Goal: Transaction & Acquisition: Book appointment/travel/reservation

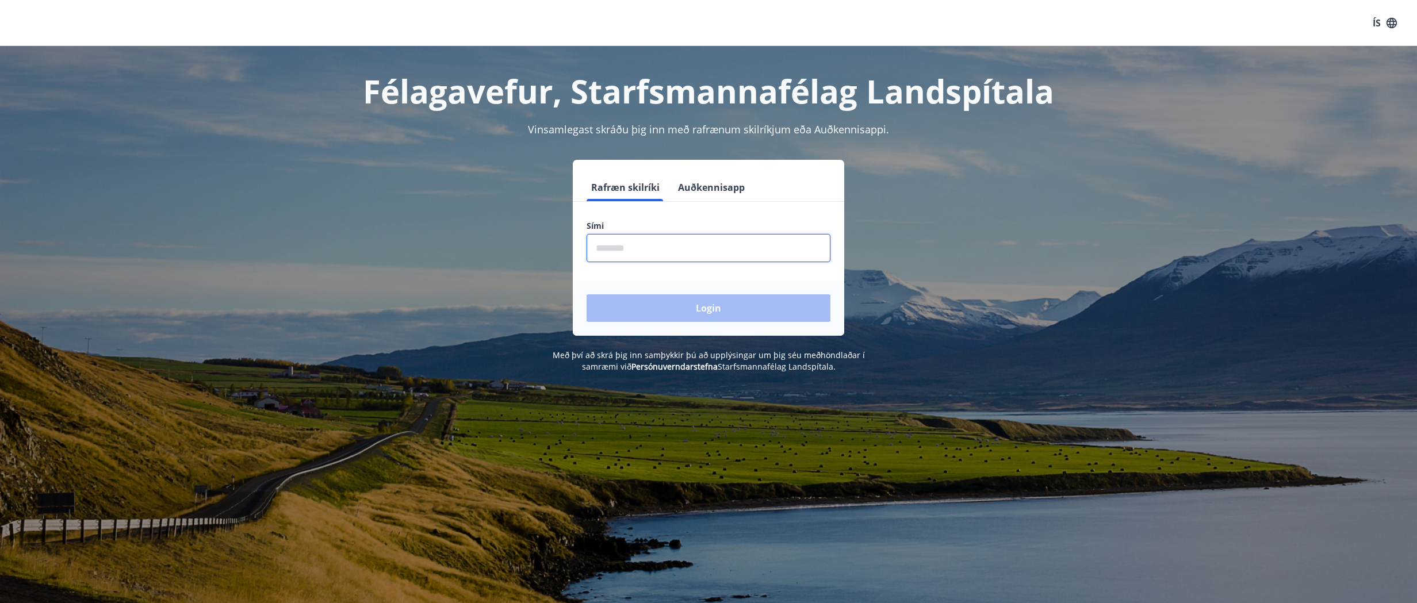
click at [623, 246] on input "phone" at bounding box center [709, 248] width 244 height 28
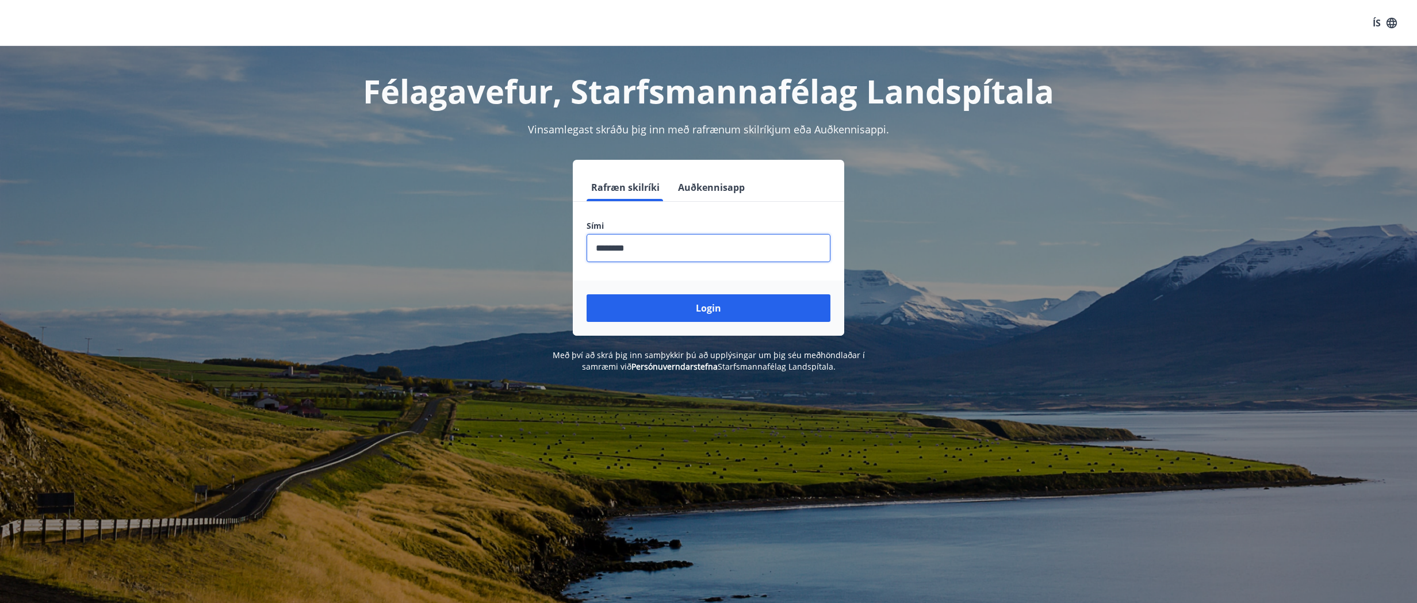
type input "********"
click at [587, 294] on button "Login" at bounding box center [709, 308] width 244 height 28
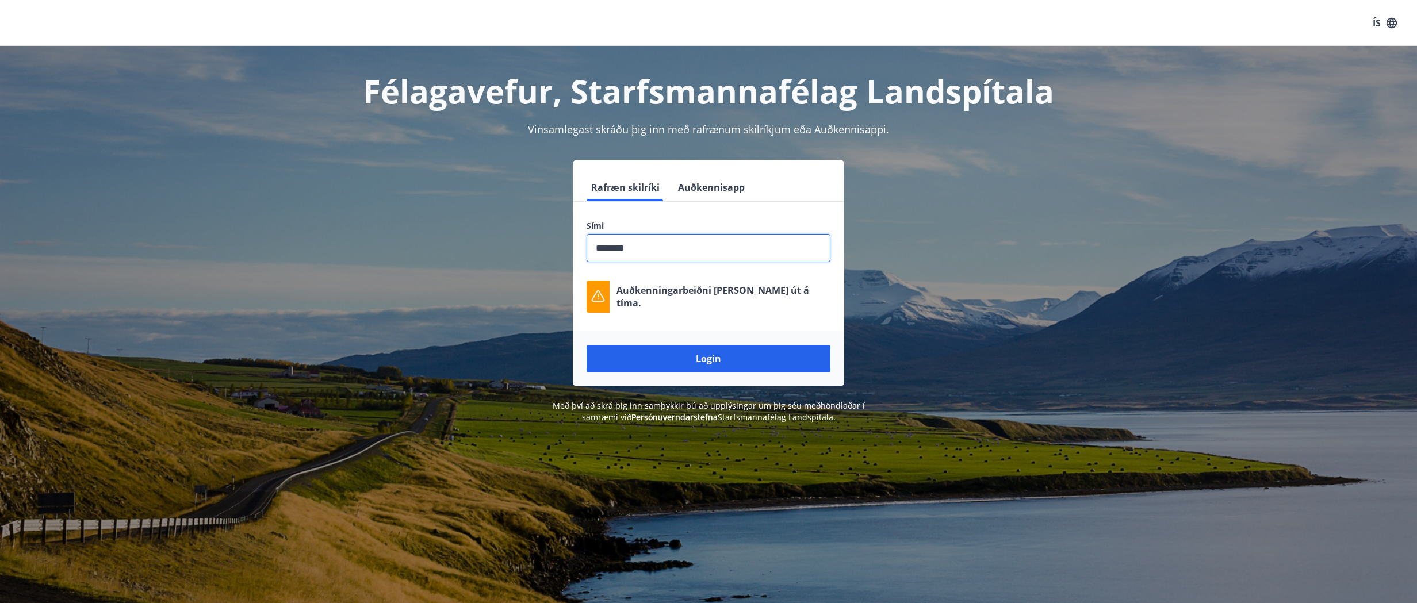
drag, startPoint x: 641, startPoint y: 248, endPoint x: 493, endPoint y: 251, distance: 148.4
click at [506, 250] on div "Rafræn skilríki Auðkennisapp Sími ​ Auðkenningarbeiðni rann út á tíma. Login" at bounding box center [708, 273] width 800 height 227
click at [718, 353] on button "Login" at bounding box center [709, 359] width 244 height 28
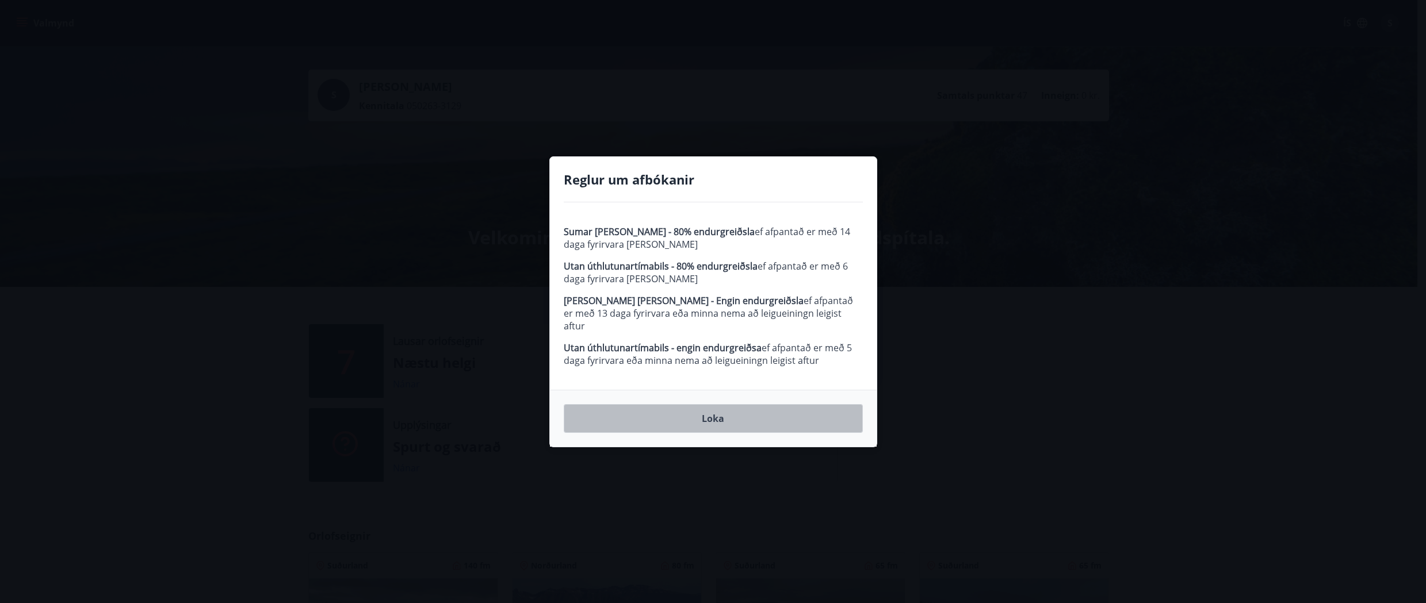
click at [722, 418] on button "Loka" at bounding box center [713, 418] width 299 height 29
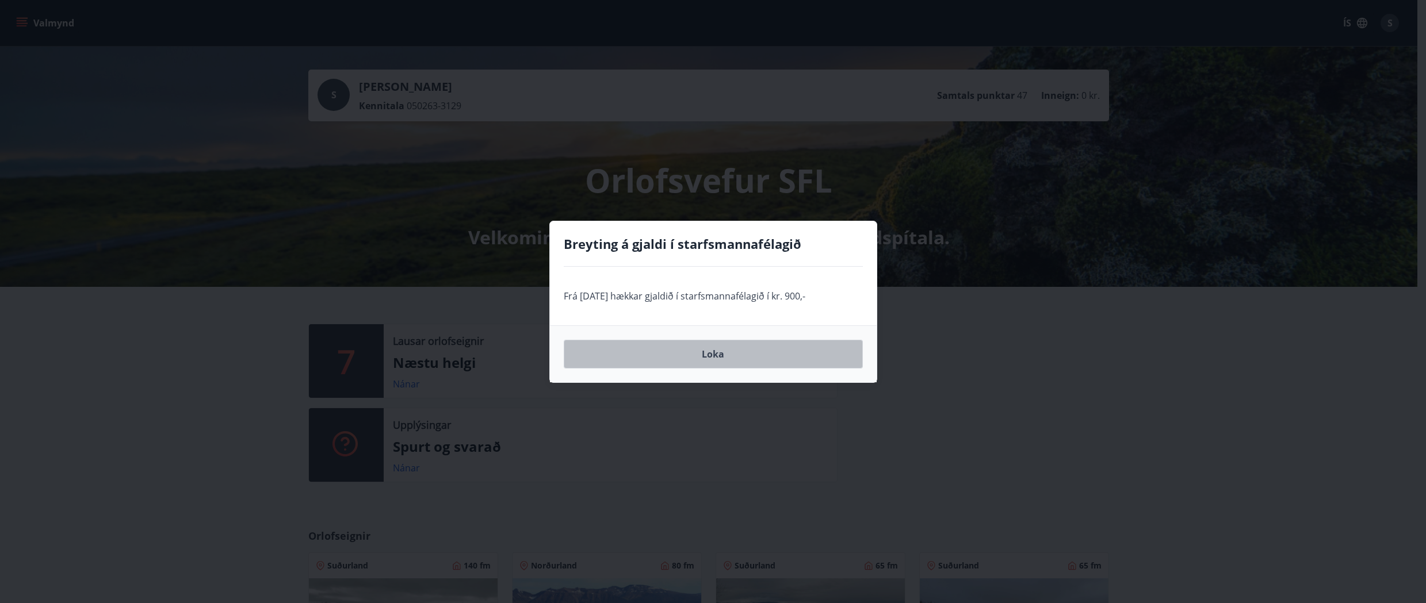
click at [726, 359] on button "Loka" at bounding box center [713, 354] width 299 height 29
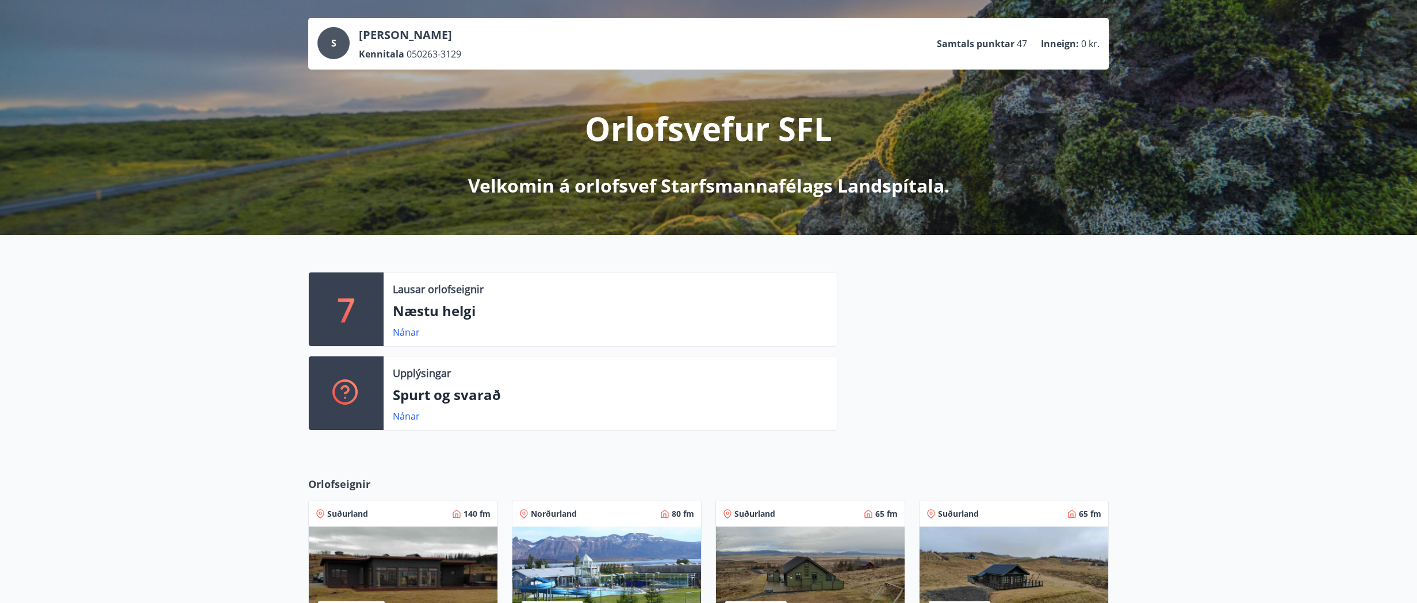
scroll to position [230, 0]
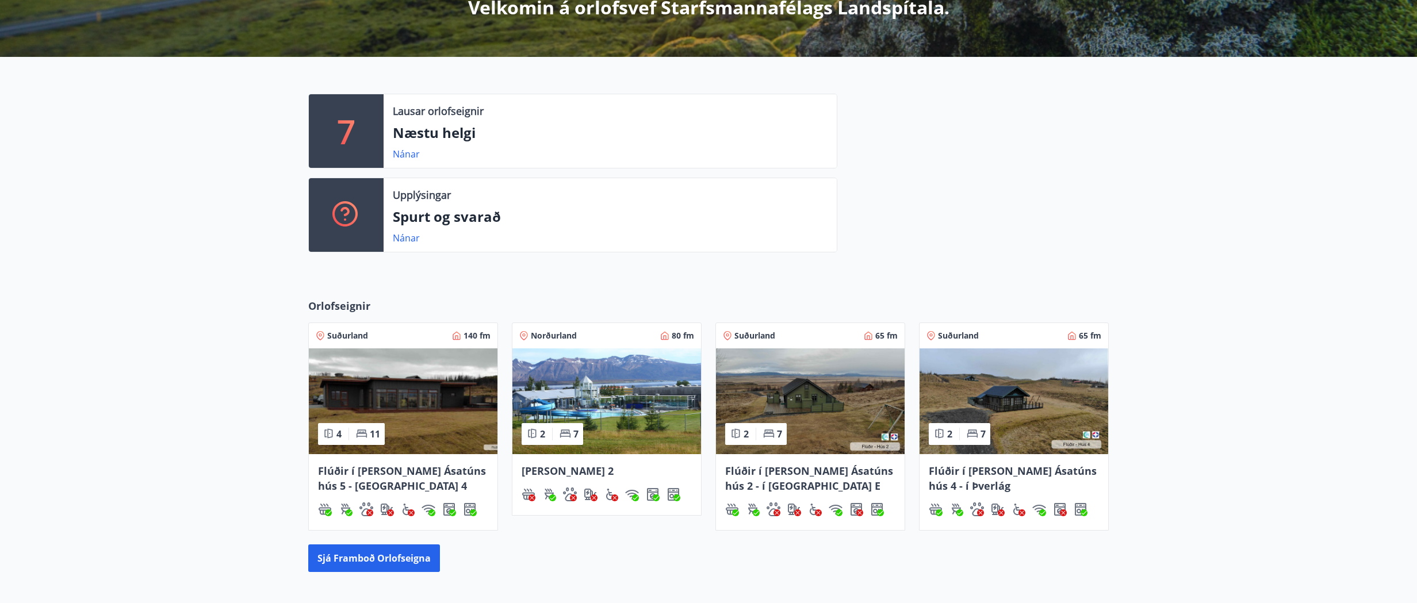
click at [557, 339] on span "Norðurland" at bounding box center [554, 336] width 46 height 12
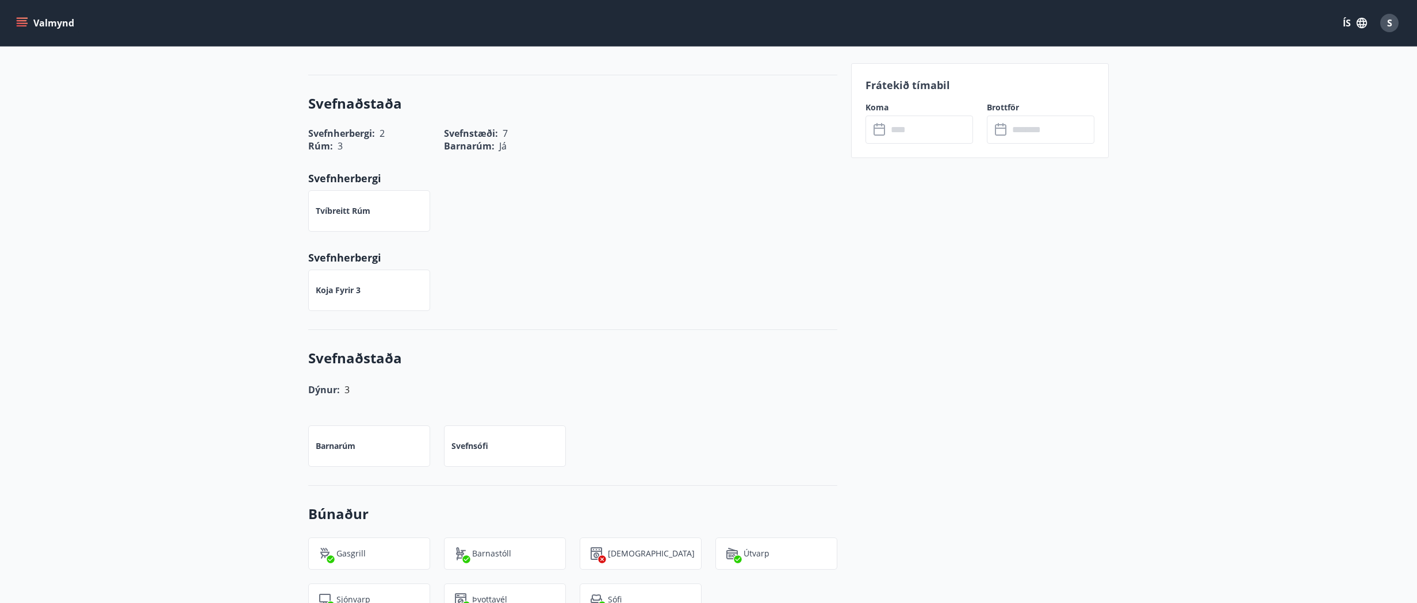
scroll to position [6, 0]
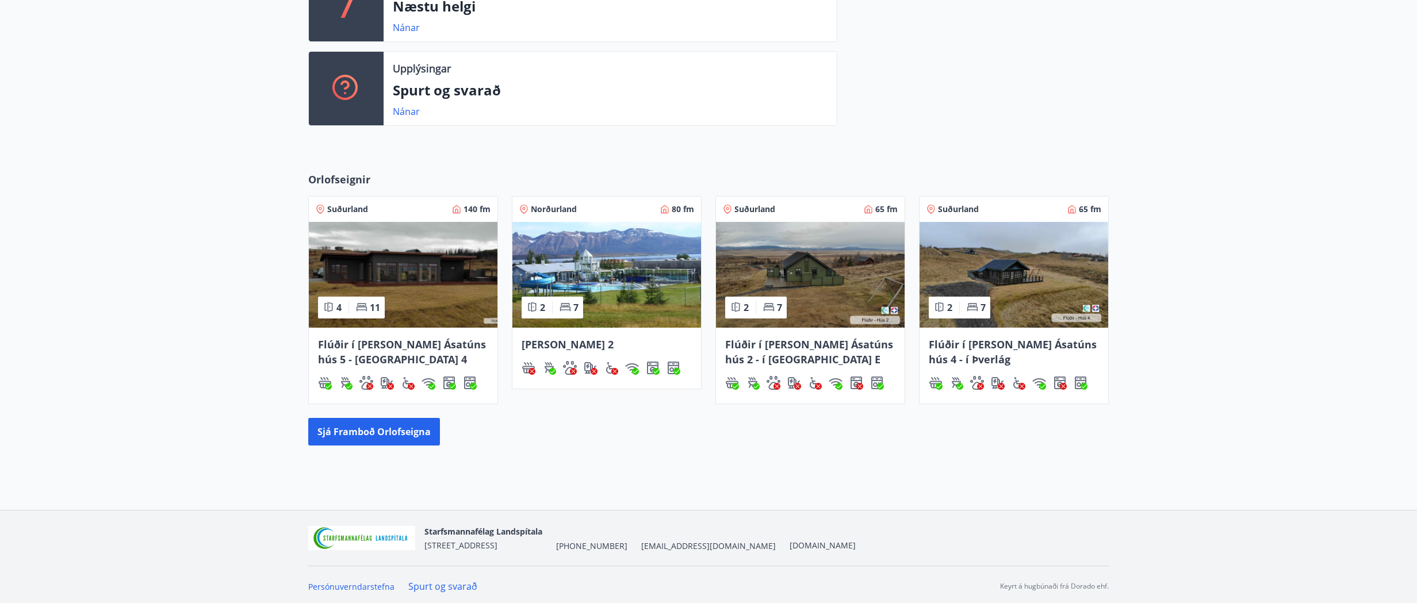
scroll to position [360, 0]
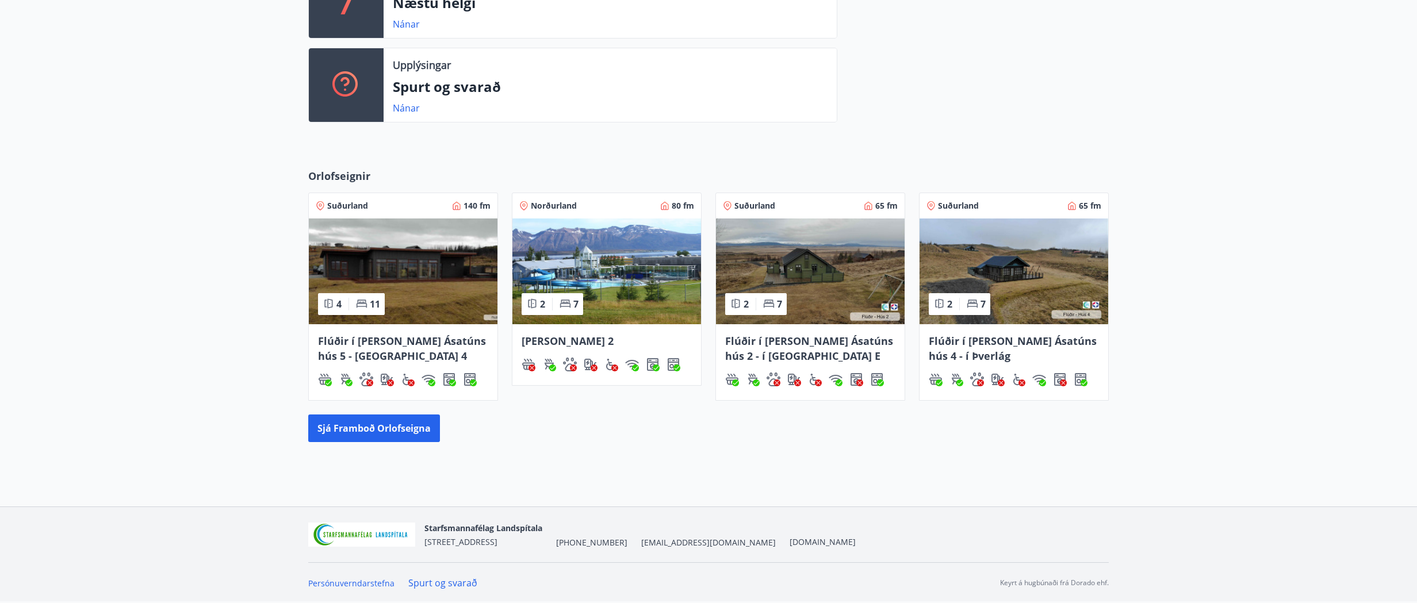
click at [603, 443] on div "Orlofseignir Suðurland 140 fm 4 11 Flúðir í [PERSON_NAME] Ásatúns hús 5 - [GEOG…" at bounding box center [708, 305] width 1417 height 311
click at [593, 339] on span "[PERSON_NAME] 2" at bounding box center [568, 341] width 92 height 14
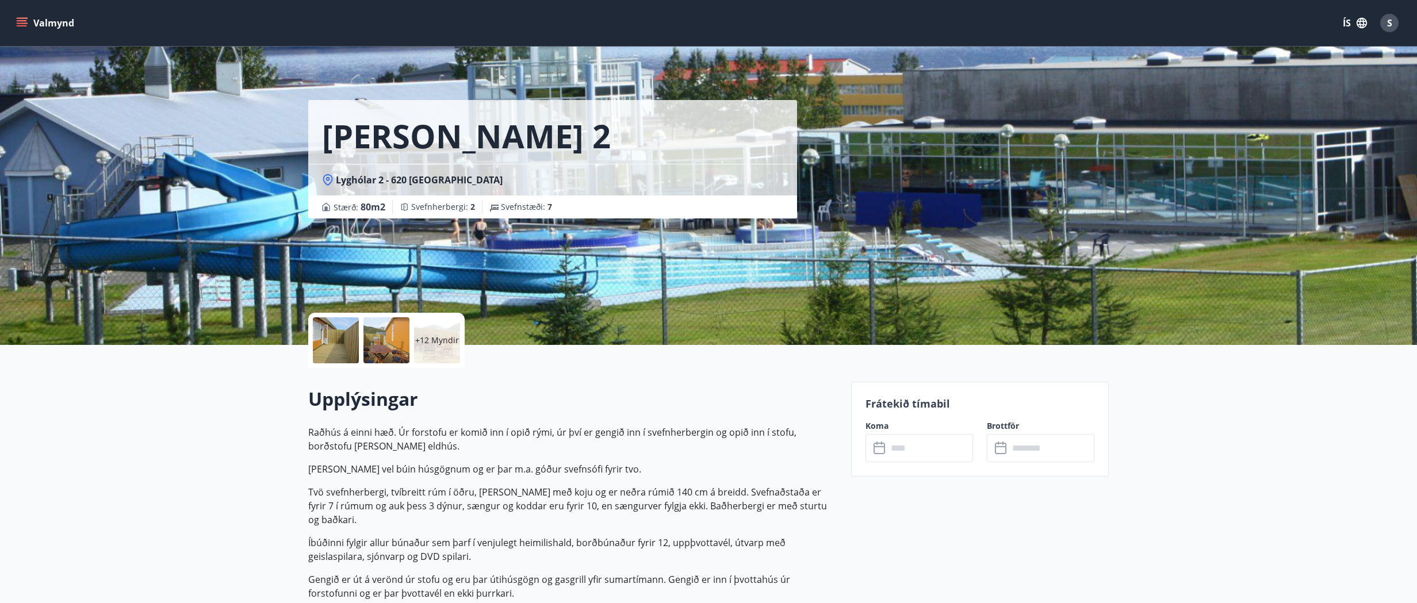
click at [435, 344] on p "+12 Myndir" at bounding box center [437, 341] width 44 height 12
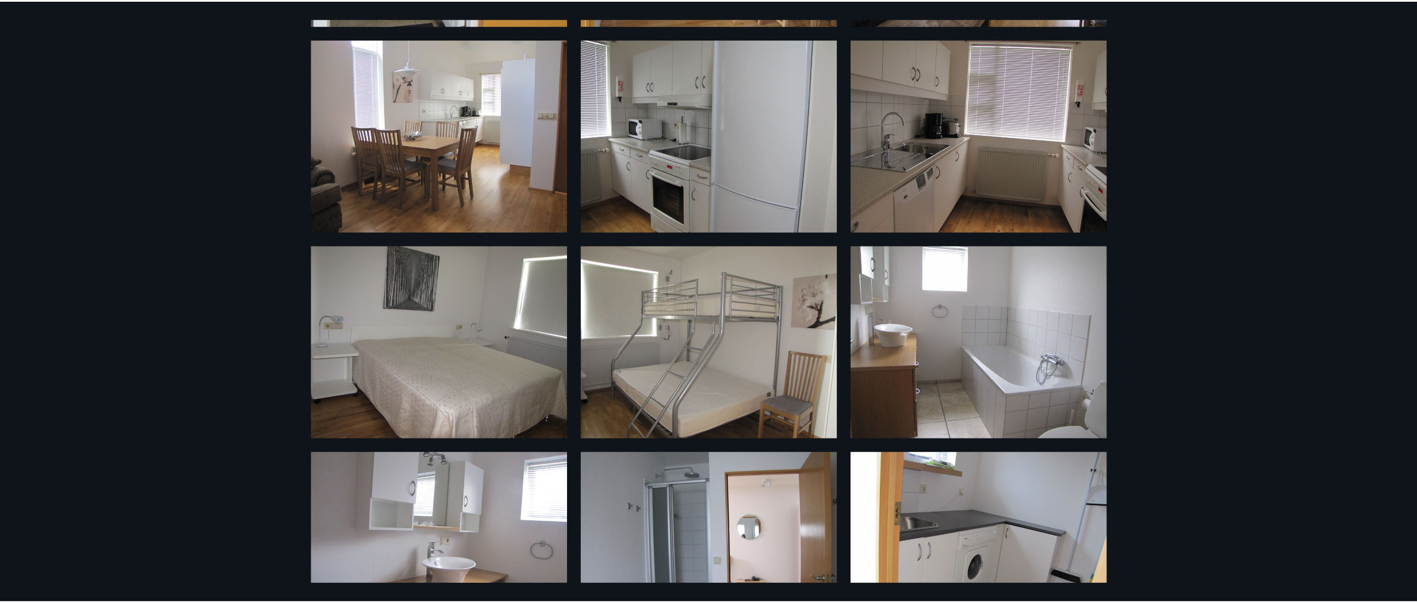
scroll to position [711, 0]
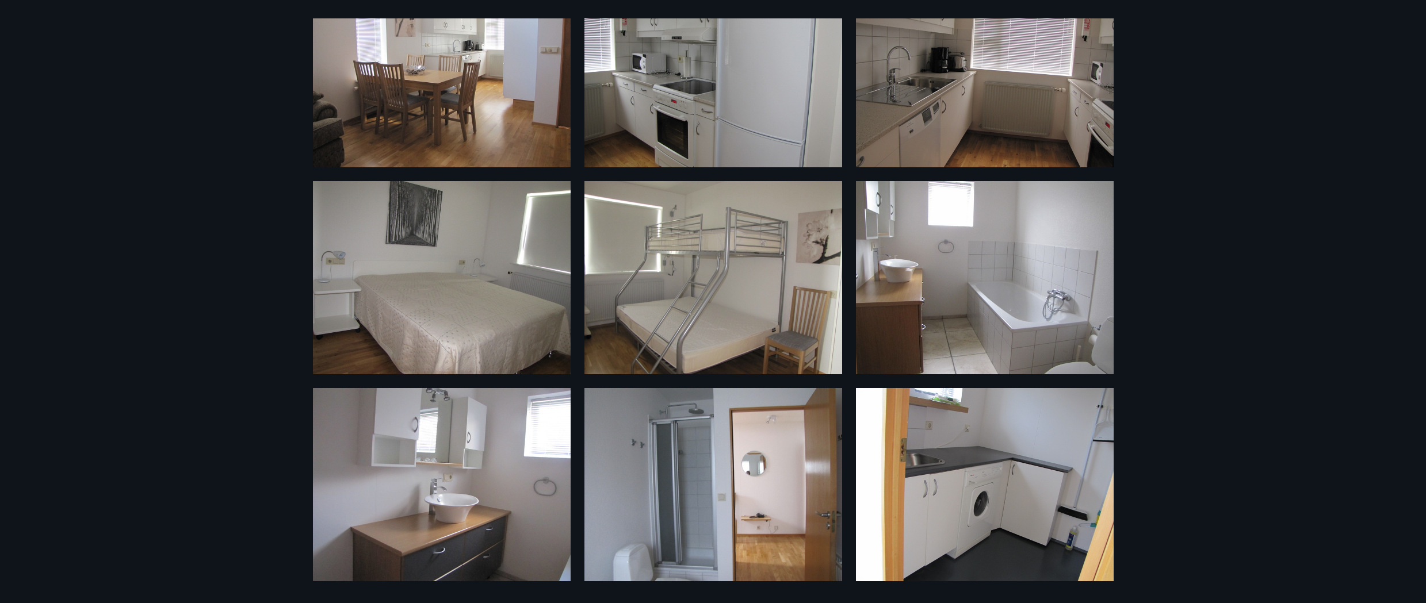
click at [754, 546] on img at bounding box center [713, 484] width 258 height 193
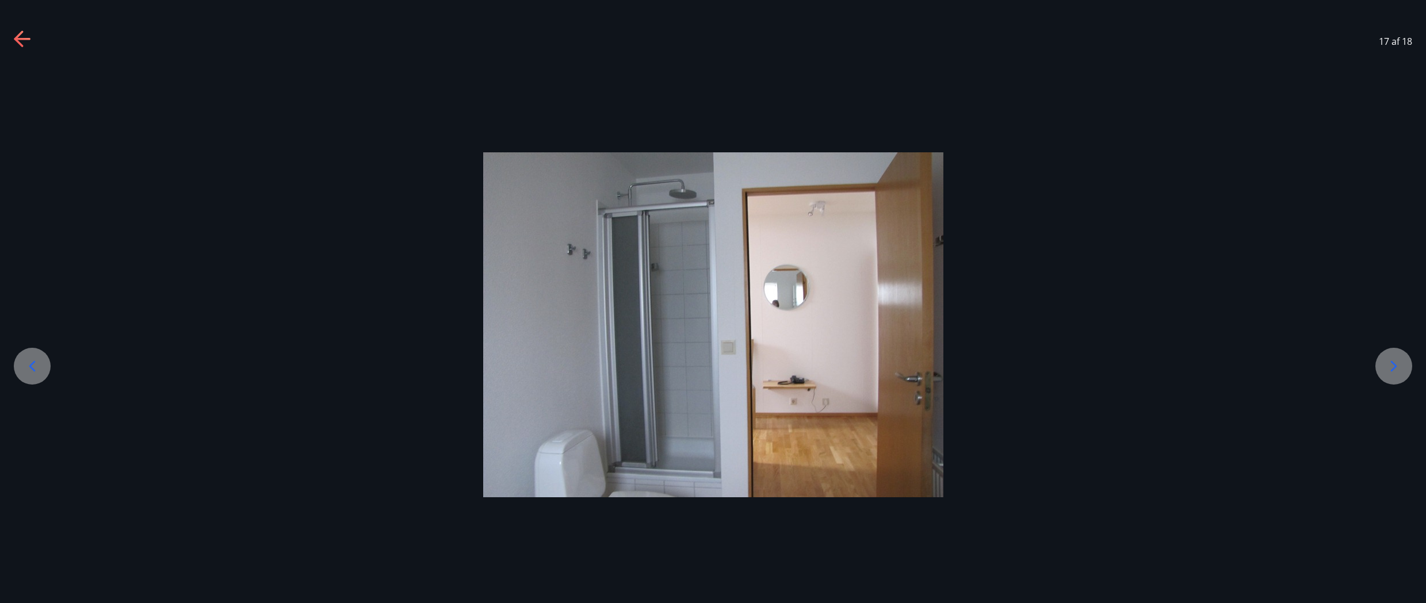
click at [1140, 353] on div at bounding box center [713, 324] width 1426 height 345
click at [1388, 286] on div at bounding box center [713, 324] width 1426 height 345
click at [1391, 362] on icon at bounding box center [1394, 366] width 6 height 11
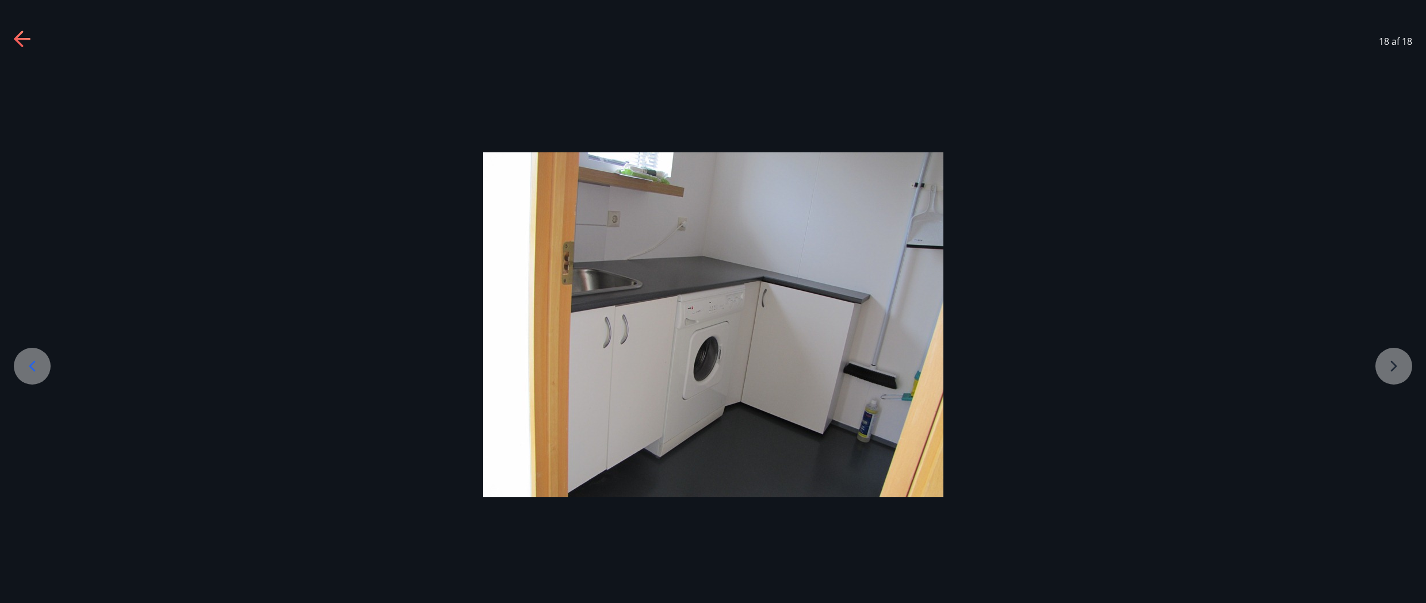
click at [1393, 359] on div at bounding box center [713, 324] width 1426 height 345
drag, startPoint x: 1087, startPoint y: 78, endPoint x: 1062, endPoint y: 56, distance: 33.4
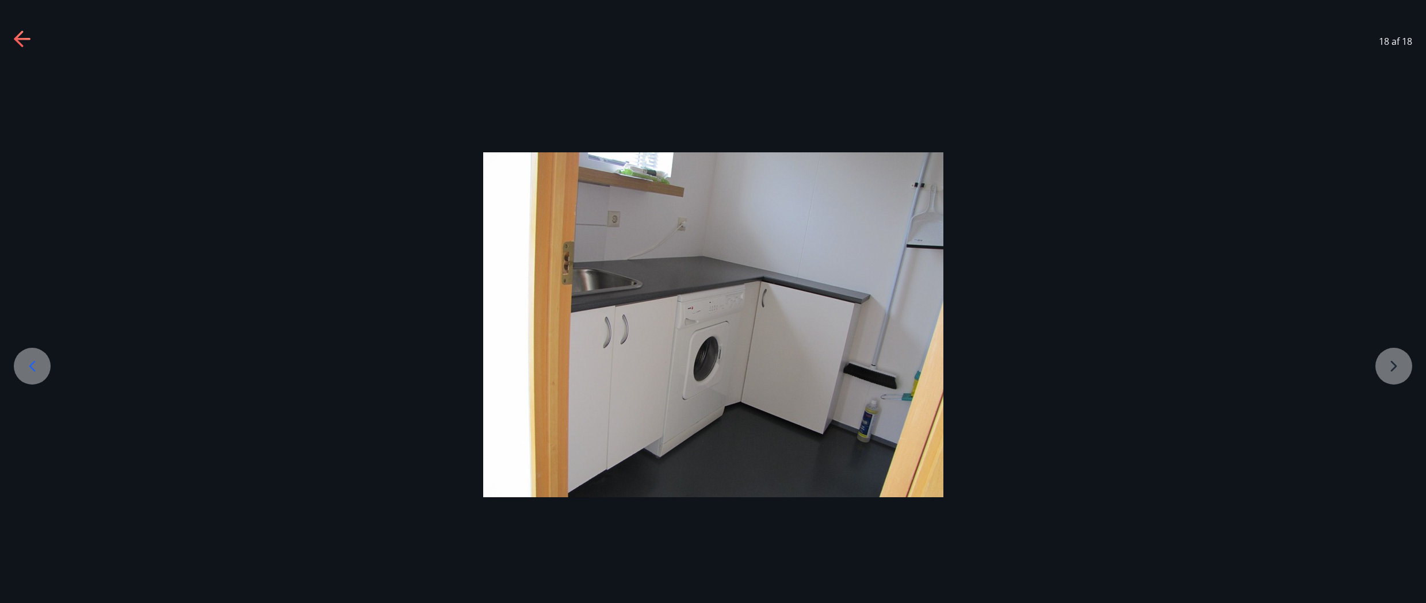
click at [1076, 78] on div at bounding box center [713, 324] width 1426 height 520
click at [24, 38] on icon at bounding box center [23, 39] width 18 height 18
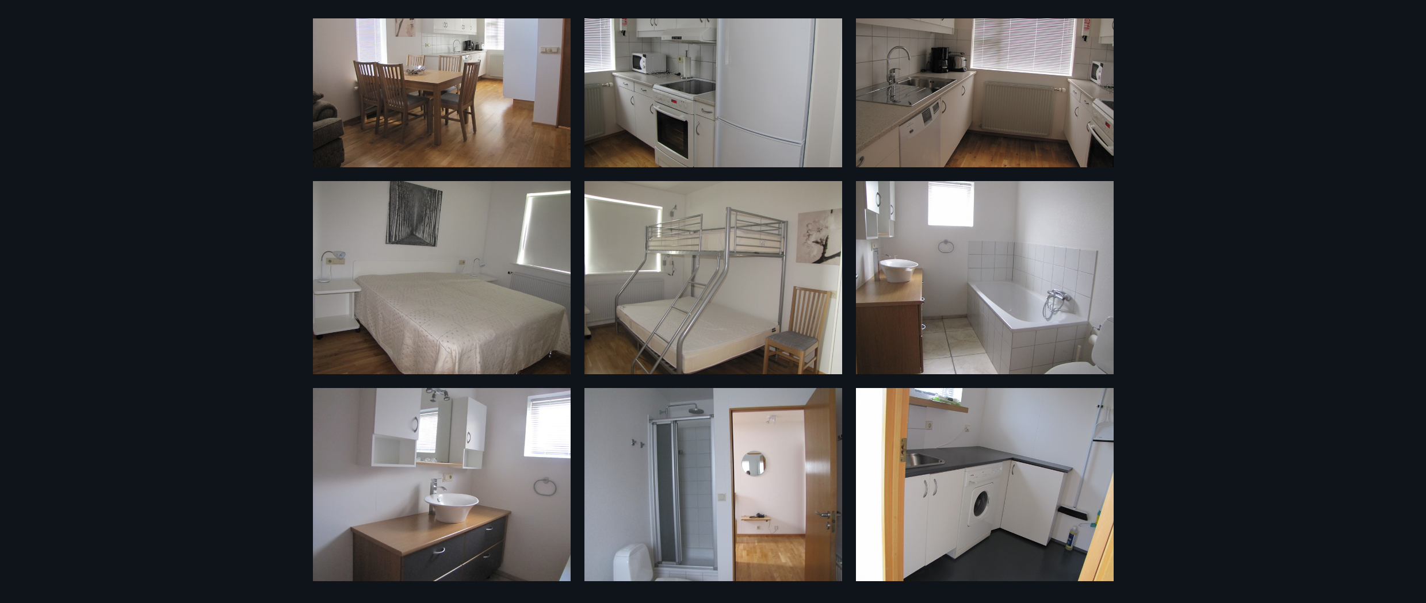
drag, startPoint x: 1334, startPoint y: 59, endPoint x: 1306, endPoint y: 28, distance: 41.9
click at [1334, 58] on div "18 Myndir" at bounding box center [713, 301] width 1426 height 603
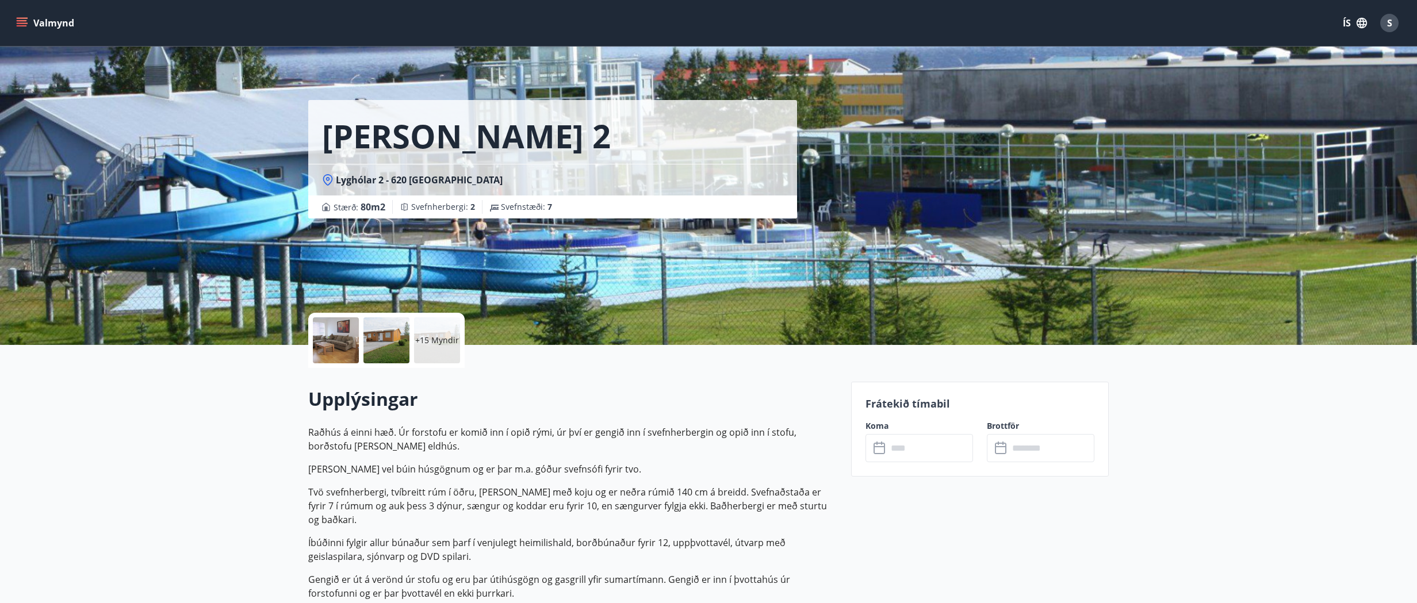
click at [698, 555] on p "Raðhús á einni hæð. Úr forstofu er komið inn í opið rými, úr því er gengið inn …" at bounding box center [572, 513] width 529 height 175
click at [878, 453] on icon at bounding box center [881, 449] width 14 height 14
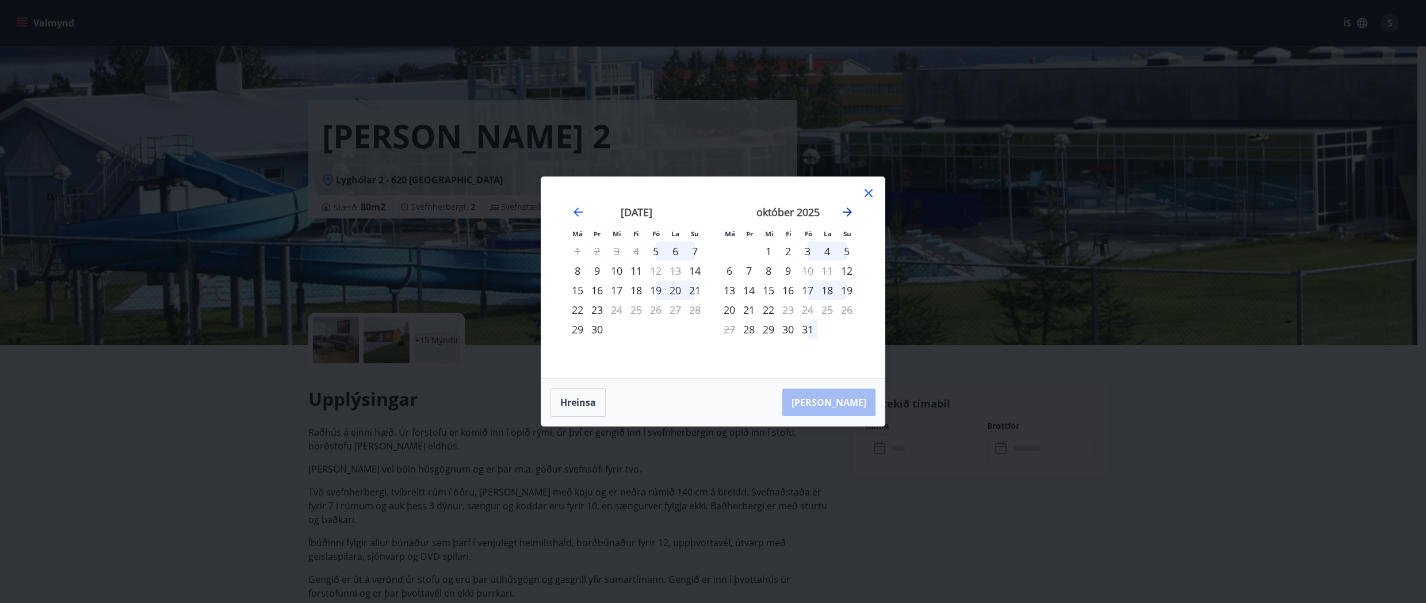
click at [848, 216] on icon "Move forward to switch to the next month." at bounding box center [847, 212] width 14 height 14
click at [848, 214] on icon "Move forward to switch to the next month." at bounding box center [846, 212] width 9 height 9
click at [847, 213] on icon "Move forward to switch to the next month." at bounding box center [847, 212] width 14 height 14
click at [575, 212] on icon "Move backward to switch to the previous month." at bounding box center [577, 212] width 9 height 9
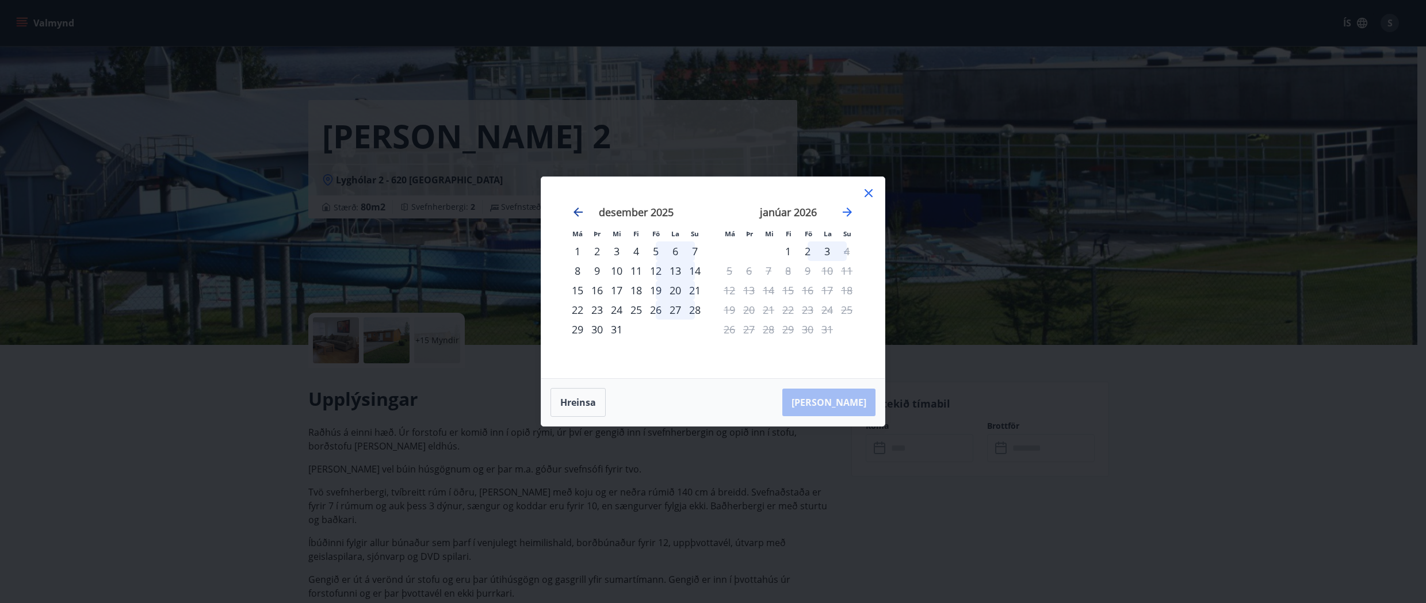
click at [575, 211] on icon "Move backward to switch to the previous month." at bounding box center [577, 212] width 9 height 9
click at [808, 252] on div "5" at bounding box center [808, 252] width 20 height 20
click at [636, 329] on div "27" at bounding box center [636, 330] width 20 height 20
click at [652, 329] on div "28" at bounding box center [656, 330] width 20 height 20
click at [654, 331] on div "28" at bounding box center [656, 330] width 20 height 20
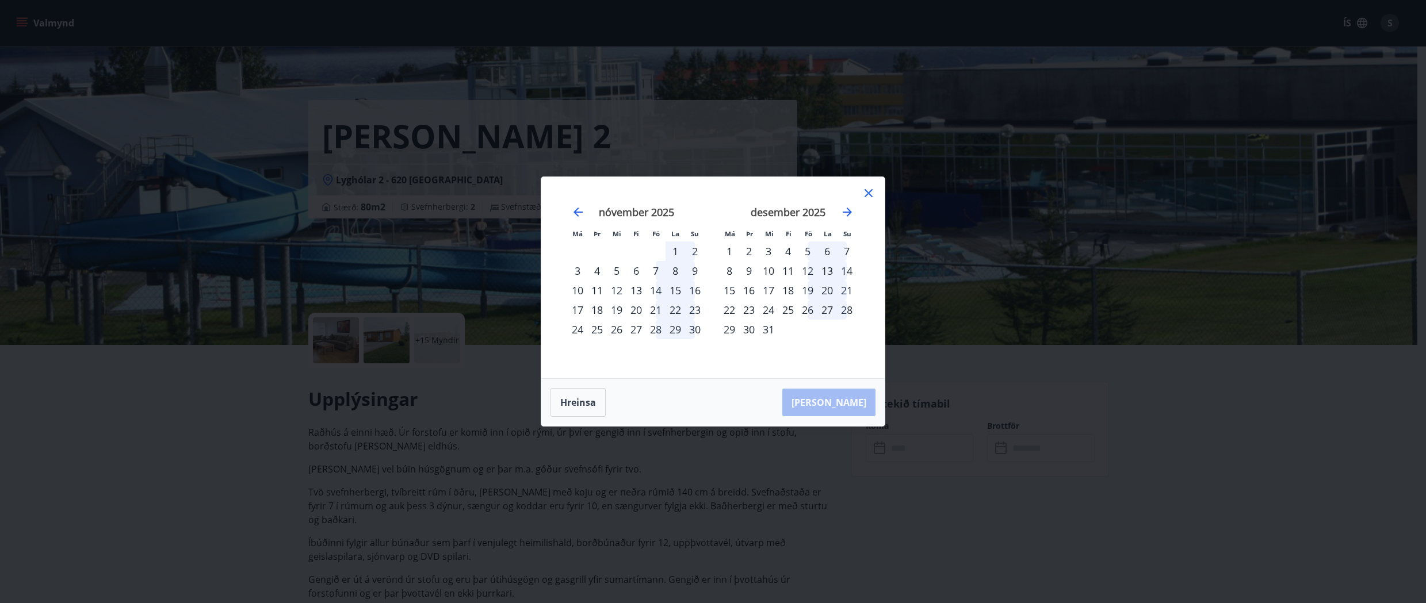
click at [654, 331] on div "28" at bounding box center [656, 330] width 20 height 20
click at [669, 329] on div "29" at bounding box center [675, 330] width 20 height 20
click at [630, 271] on div "6" at bounding box center [636, 271] width 20 height 20
click at [665, 271] on div "8" at bounding box center [675, 271] width 20 height 20
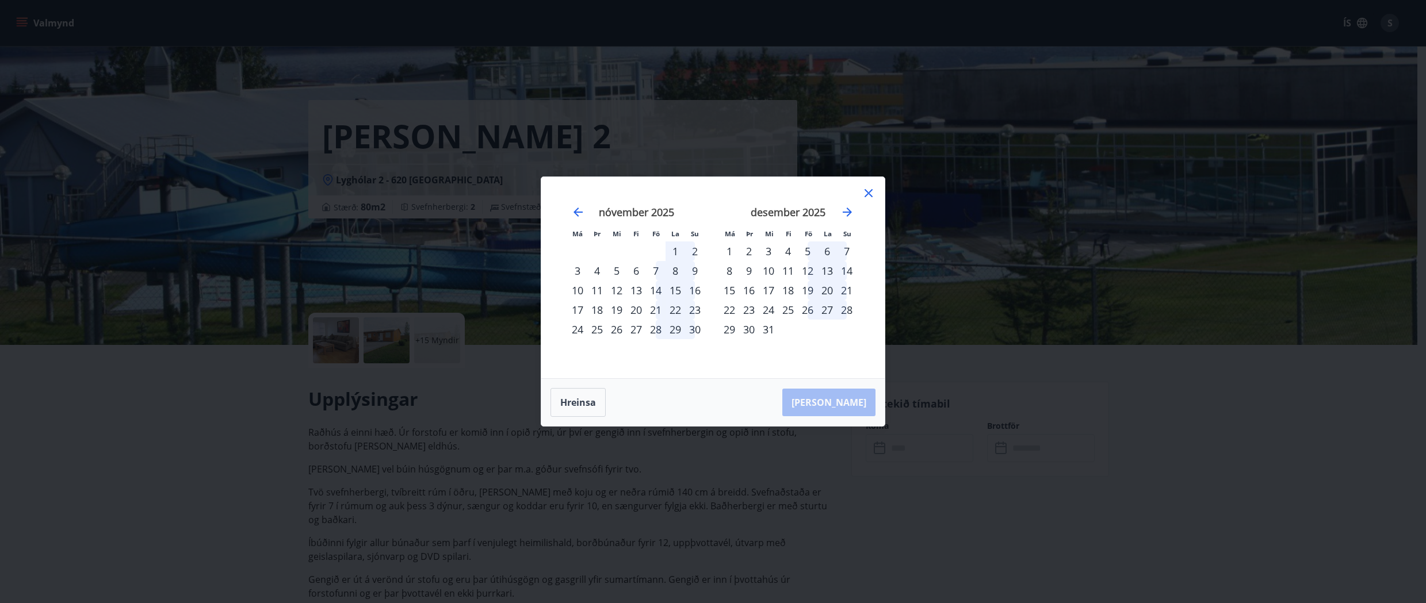
click at [673, 270] on div "8" at bounding box center [675, 271] width 20 height 20
click at [589, 212] on div "nóvember 2025" at bounding box center [636, 216] width 137 height 51
click at [584, 212] on icon "Move backward to switch to the previous month." at bounding box center [578, 212] width 14 height 14
drag, startPoint x: 583, startPoint y: 212, endPoint x: 667, endPoint y: 262, distance: 98.0
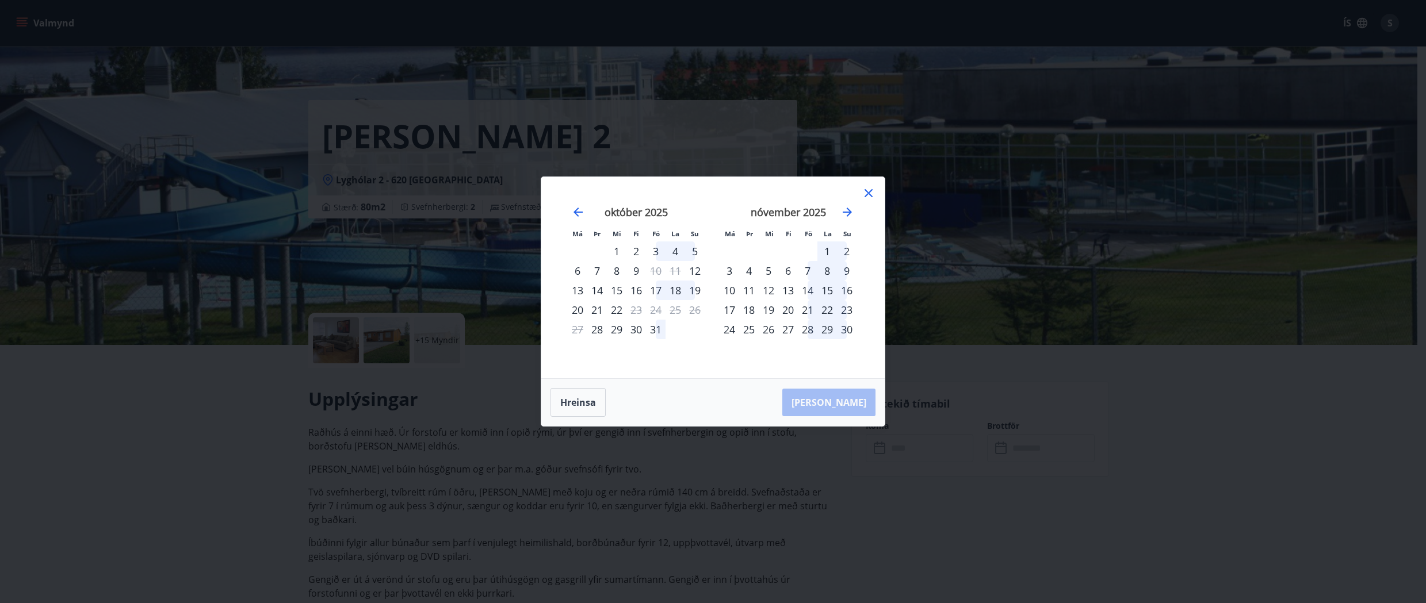
click at [666, 261] on div "[DATE] 1 2 3 4 5 6 7 8 9 10 11 12 13 14 15 16 17 18 19 20 21 22 23 24 25 26 27 …" at bounding box center [712, 278] width 315 height 174
click at [810, 271] on div "7" at bounding box center [808, 271] width 20 height 20
click at [794, 271] on div "6" at bounding box center [788, 271] width 20 height 20
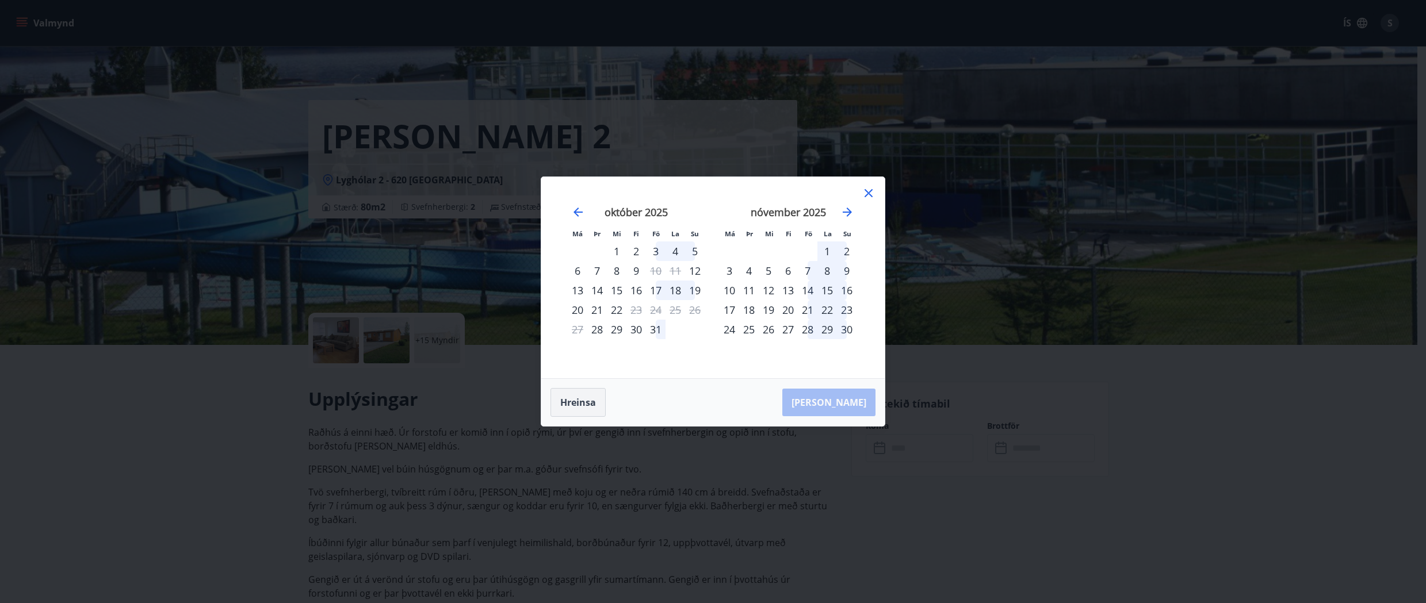
click at [576, 402] on button "Hreinsa" at bounding box center [577, 402] width 55 height 29
click at [872, 191] on icon at bounding box center [868, 193] width 14 height 14
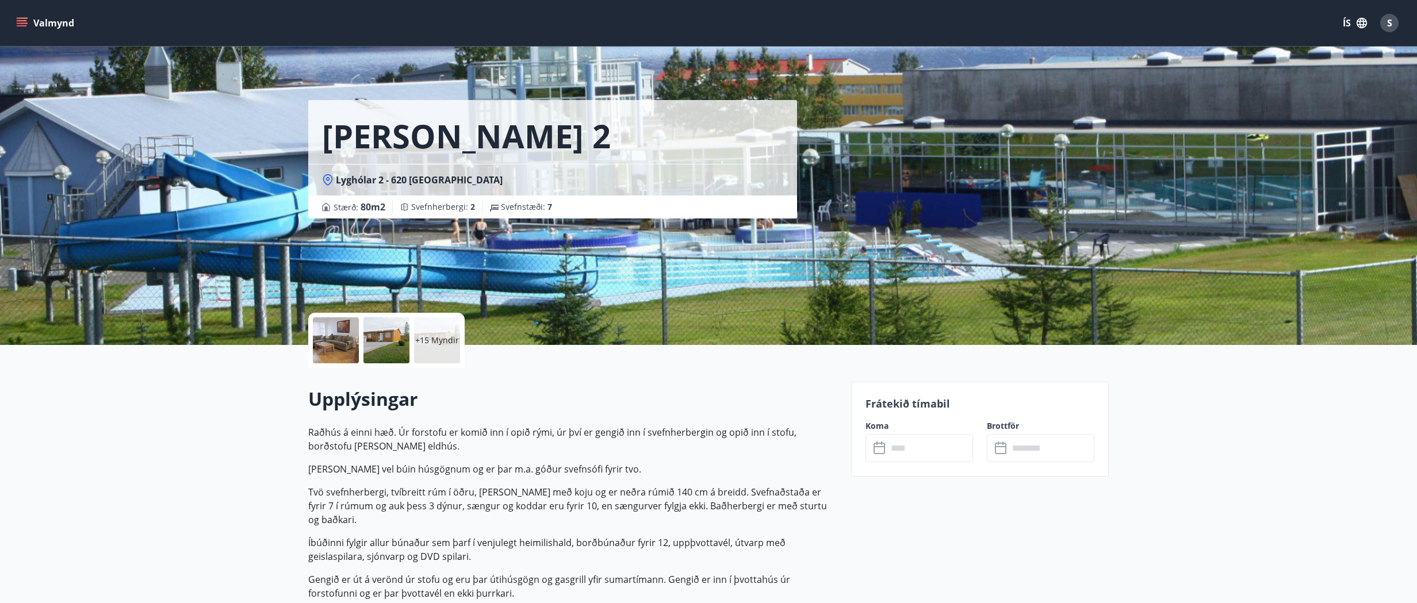
click at [593, 573] on p "Gengið er út á verönd úr stofu og eru þar útihúsgögn og gasgrill yfir sumartíma…" at bounding box center [572, 587] width 529 height 28
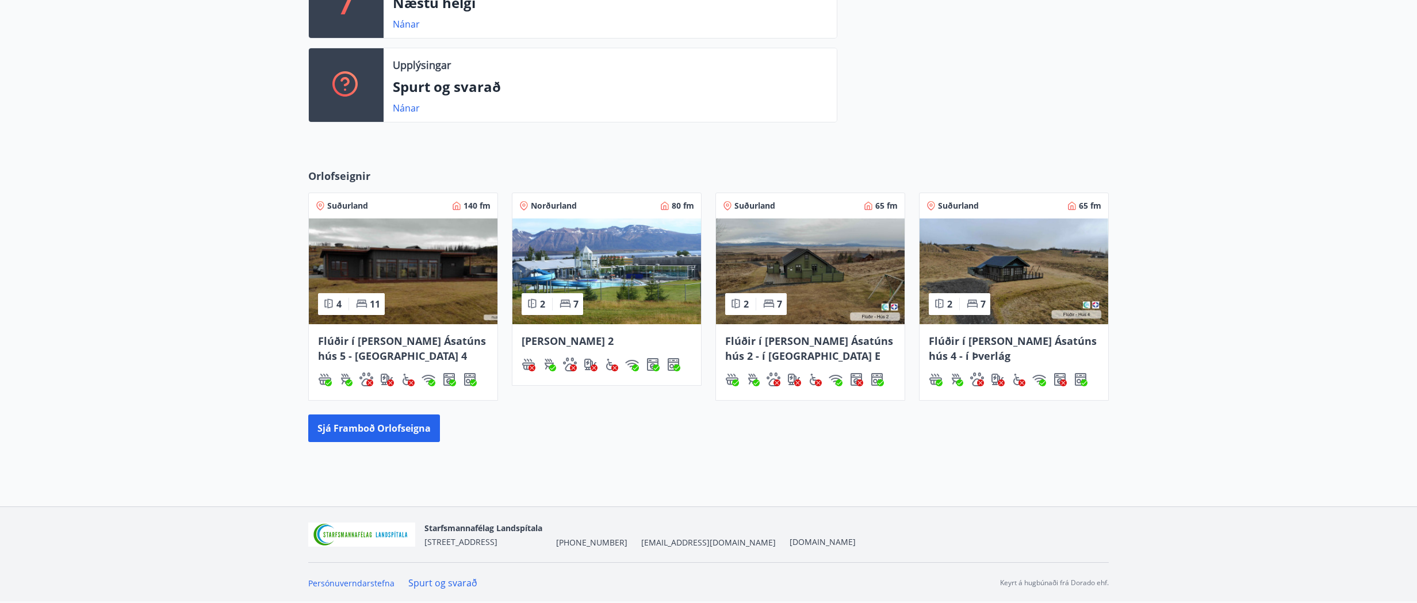
click at [795, 265] on img at bounding box center [810, 272] width 189 height 106
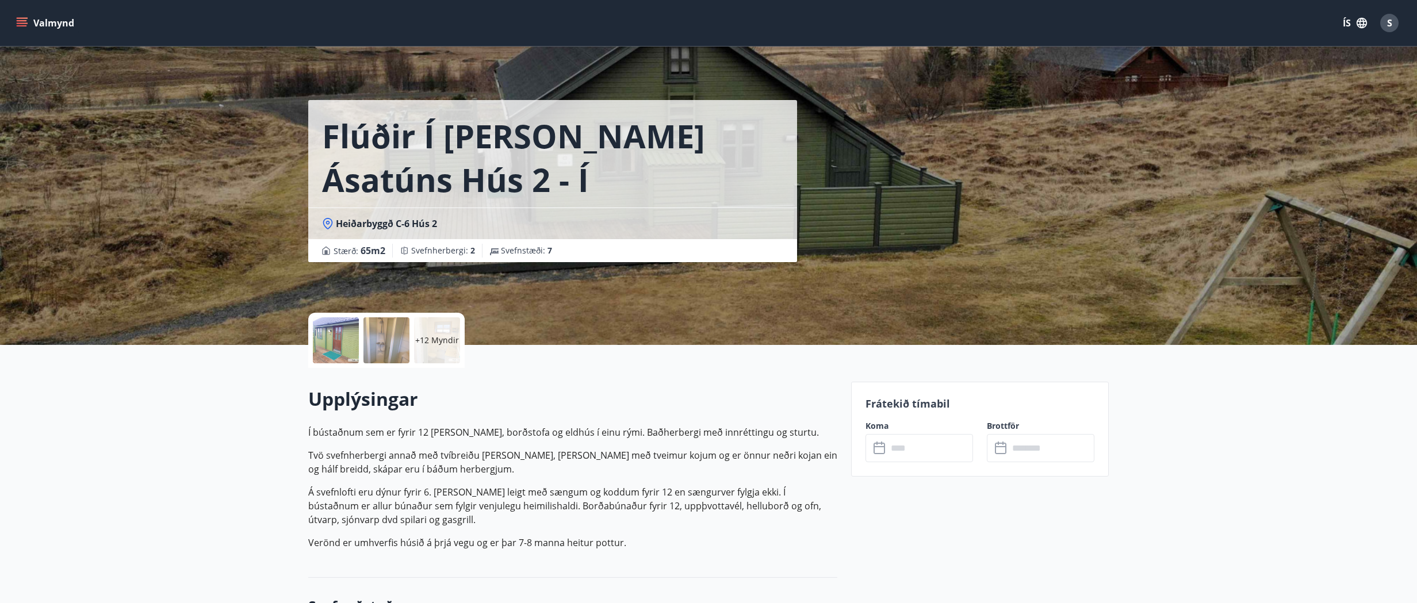
click at [1009, 260] on div "Flúðir í [PERSON_NAME] Ásatúns hús 2 - í [GEOGRAPHIC_DATA] E Heiðarbyggð C-6 Hú…" at bounding box center [708, 172] width 800 height 345
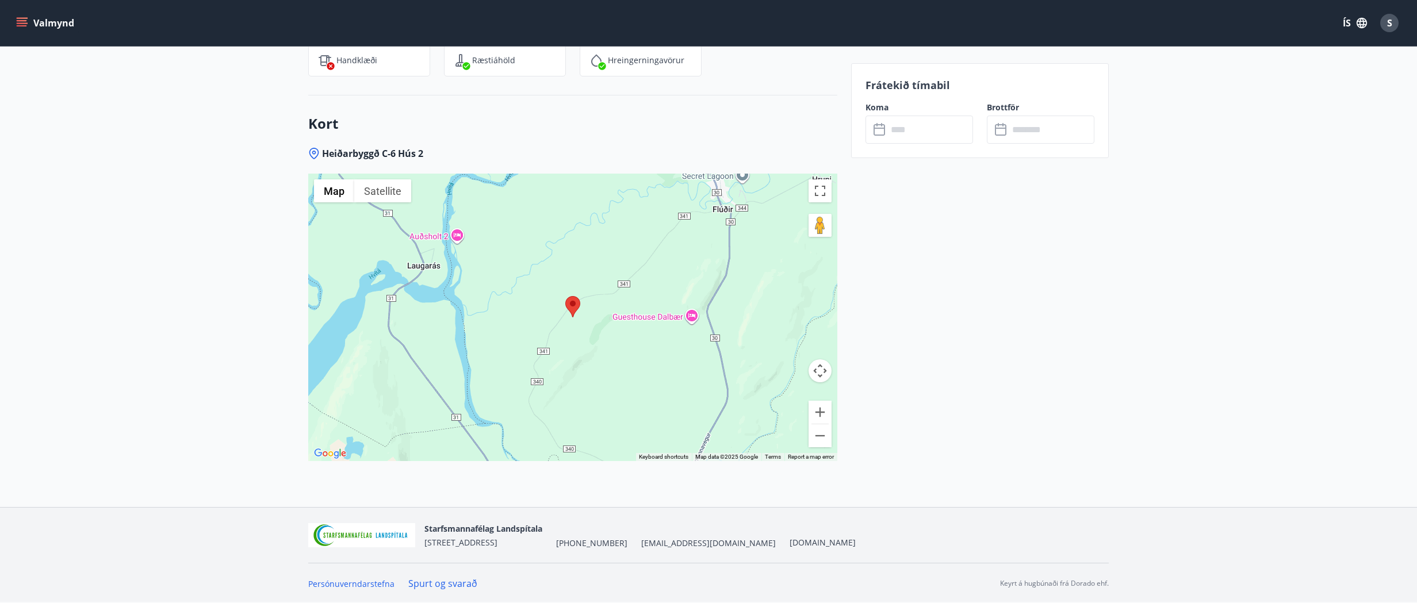
scroll to position [1579, 0]
click at [891, 128] on input "text" at bounding box center [930, 130] width 86 height 28
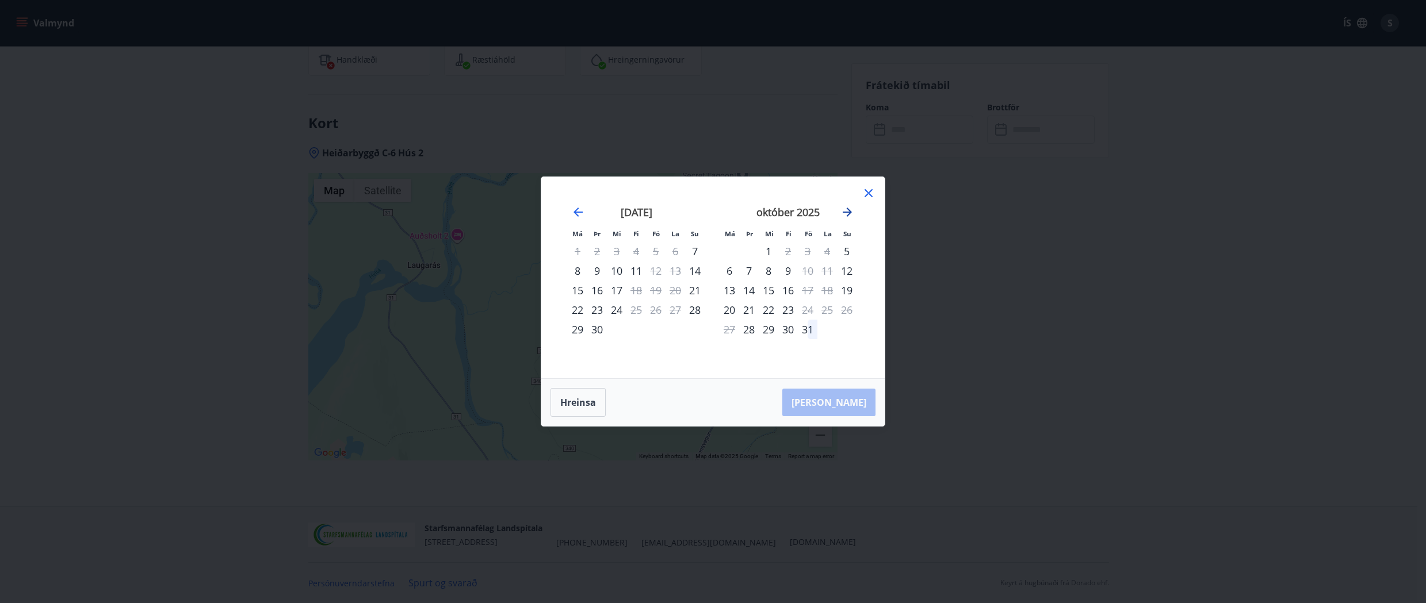
click at [846, 213] on icon "Move forward to switch to the next month." at bounding box center [846, 212] width 9 height 9
click at [807, 273] on div "7" at bounding box center [808, 271] width 20 height 20
click at [805, 276] on div "7" at bounding box center [808, 271] width 20 height 20
click at [805, 275] on div "7" at bounding box center [808, 271] width 20 height 20
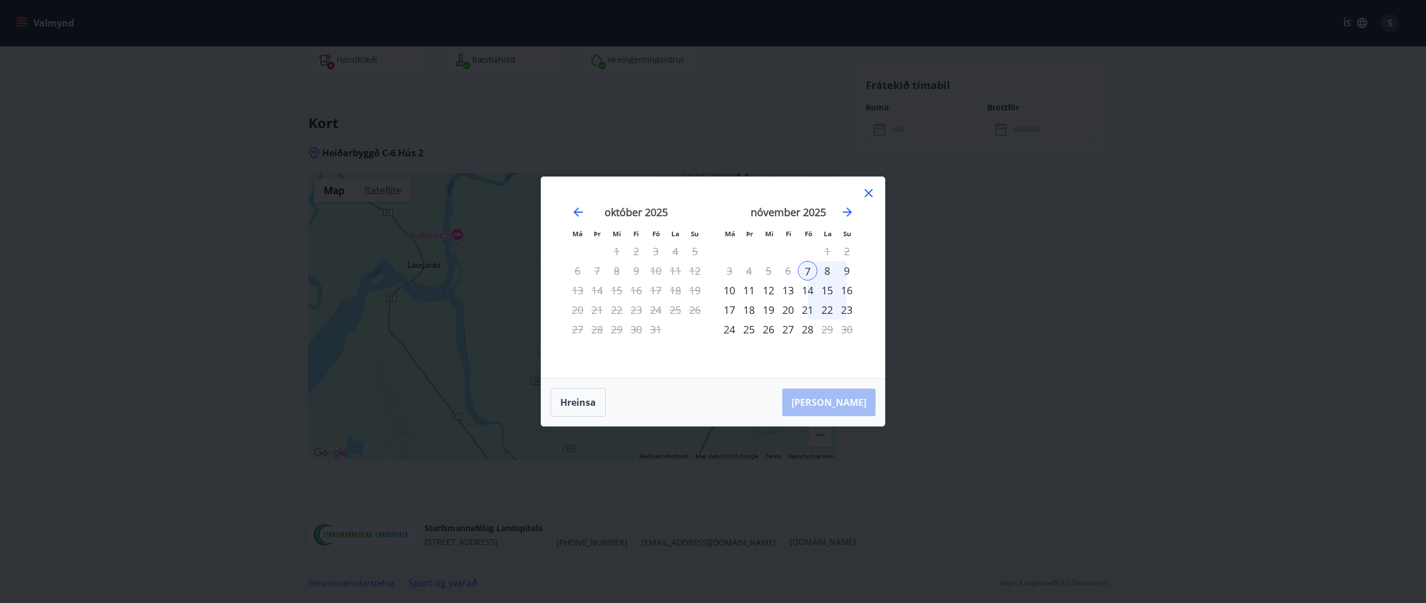
click at [805, 275] on div "7" at bounding box center [808, 271] width 20 height 20
click at [845, 408] on div "[PERSON_NAME]" at bounding box center [712, 402] width 343 height 47
click at [826, 269] on div "8" at bounding box center [827, 271] width 20 height 20
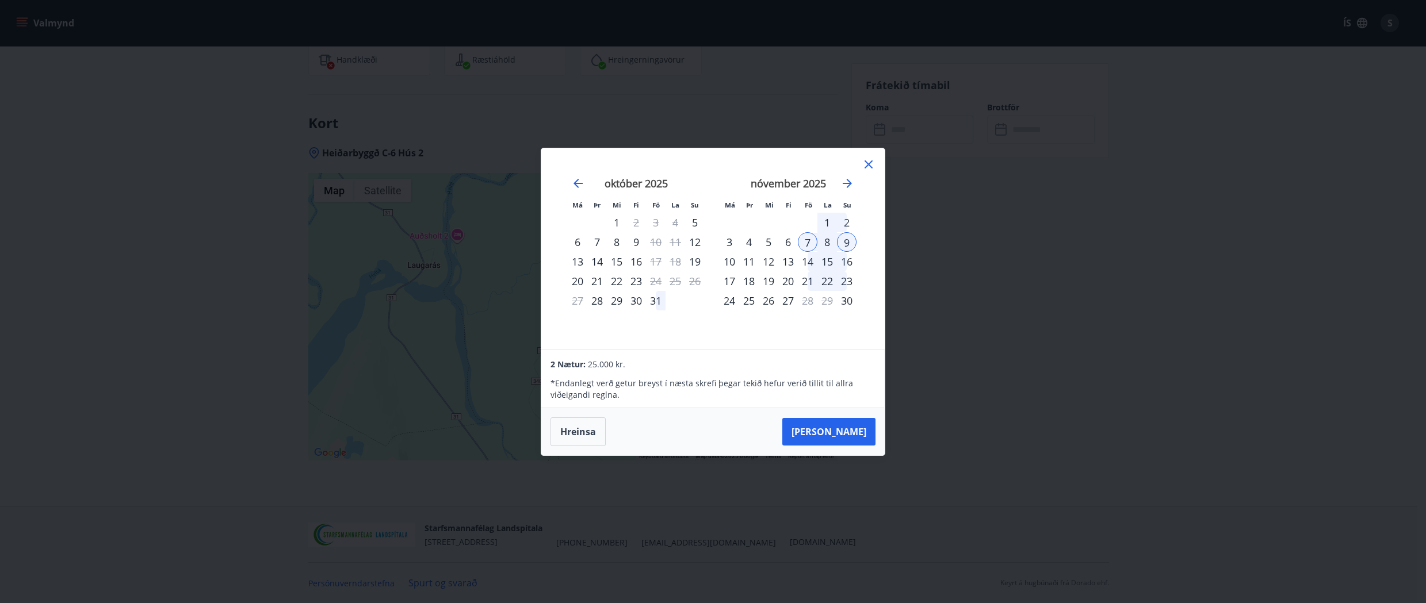
click at [826, 244] on div "8" at bounding box center [827, 242] width 20 height 20
click at [826, 245] on div "8" at bounding box center [827, 242] width 20 height 20
click at [826, 244] on div "8" at bounding box center [827, 242] width 20 height 20
click at [840, 243] on div "9" at bounding box center [847, 242] width 20 height 20
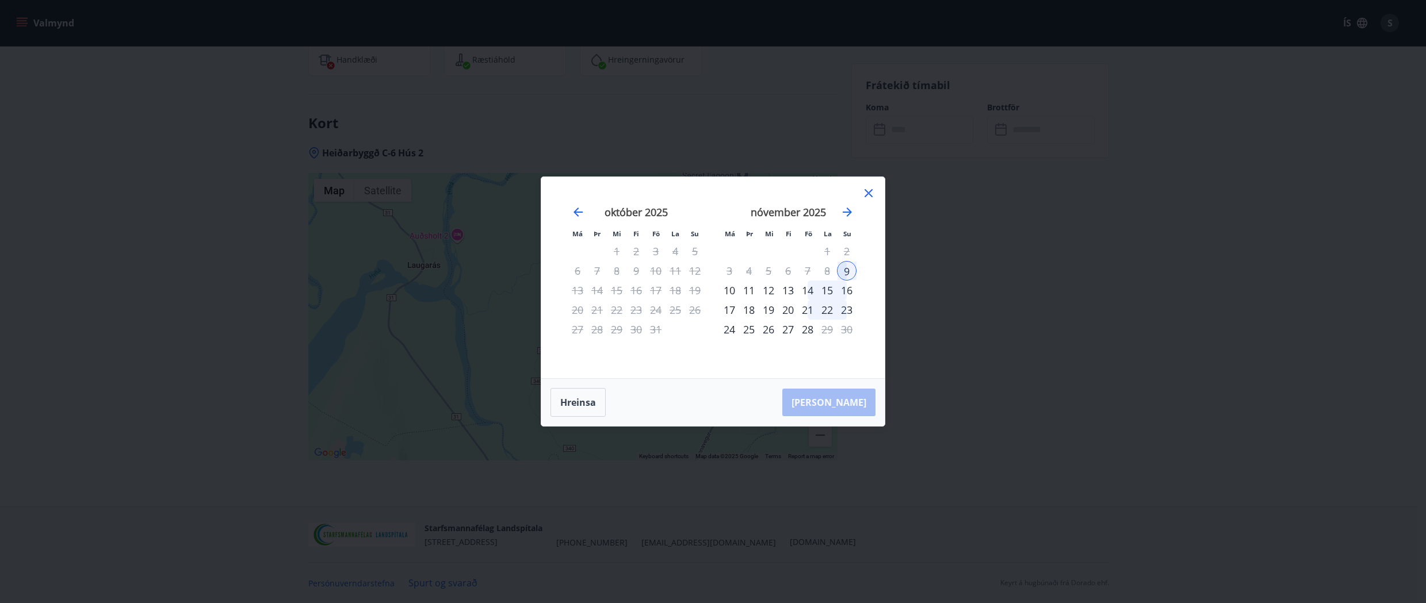
click at [814, 271] on div "7" at bounding box center [808, 271] width 20 height 20
click at [810, 273] on div "7" at bounding box center [808, 271] width 20 height 20
click at [810, 271] on div "7" at bounding box center [808, 271] width 20 height 20
click at [609, 386] on div "[PERSON_NAME]" at bounding box center [712, 402] width 343 height 47
click at [841, 275] on div "9" at bounding box center [847, 271] width 20 height 20
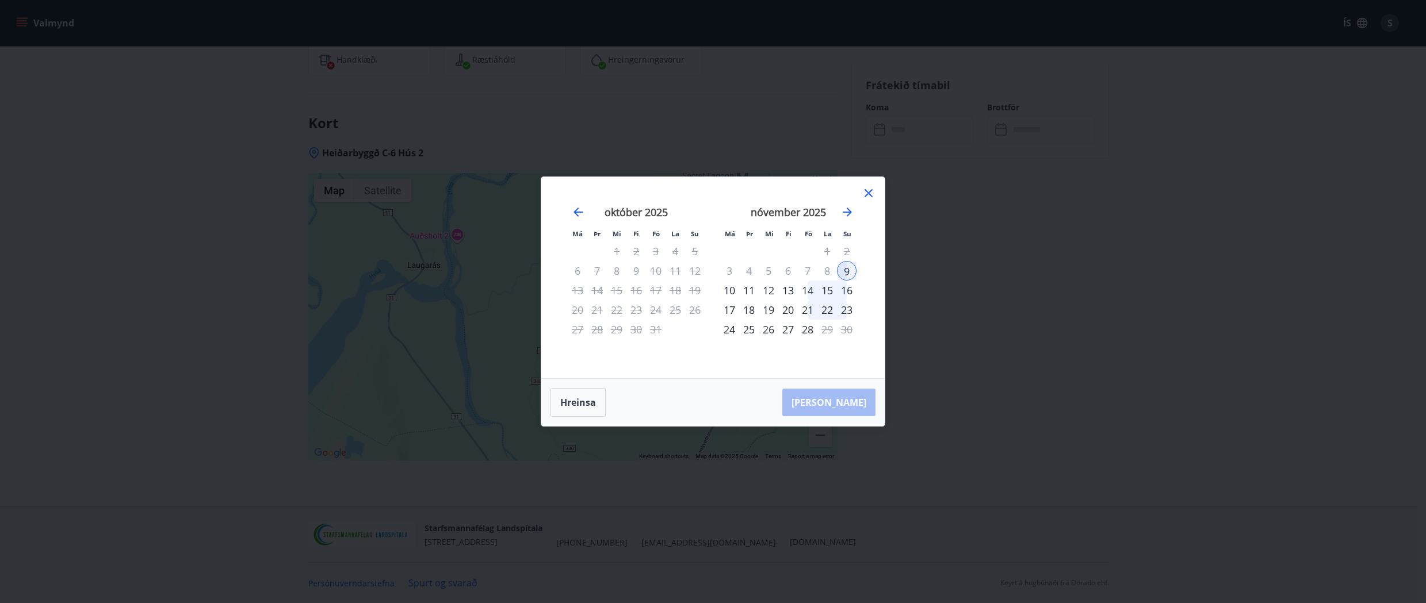
click at [807, 292] on div "14" at bounding box center [808, 291] width 20 height 20
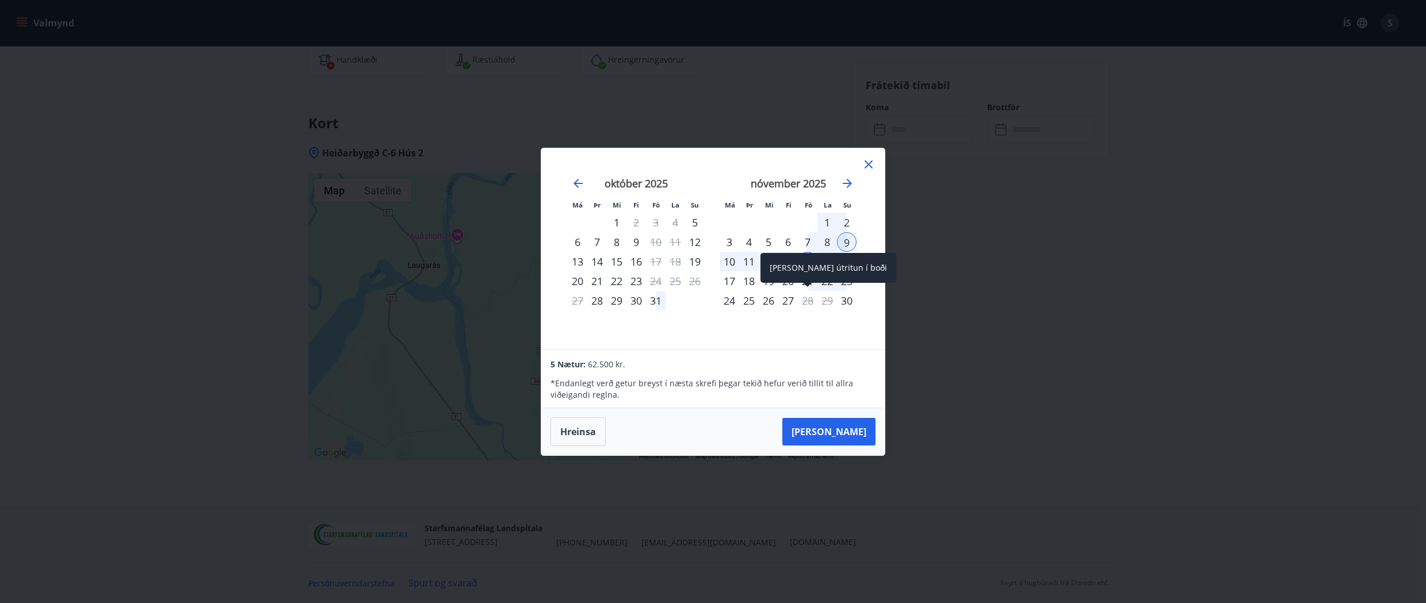
click at [807, 292] on div "28" at bounding box center [808, 301] width 20 height 20
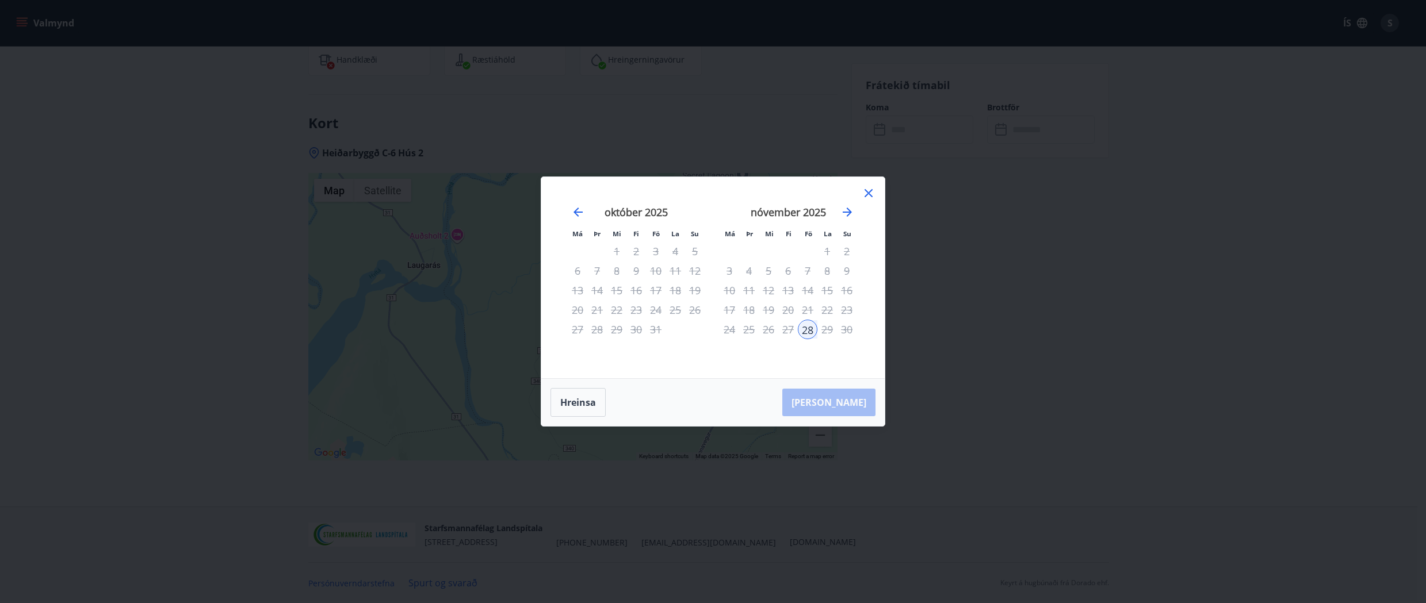
click at [871, 194] on icon at bounding box center [868, 193] width 14 height 14
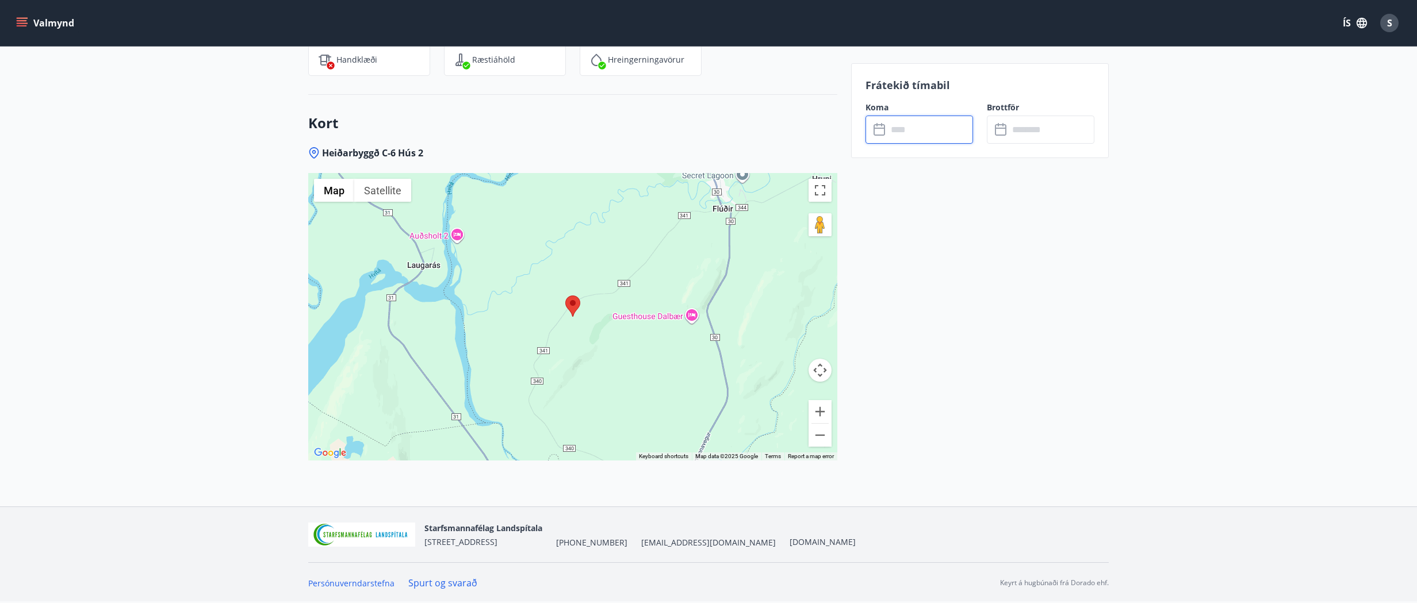
click at [478, 248] on div at bounding box center [572, 317] width 529 height 288
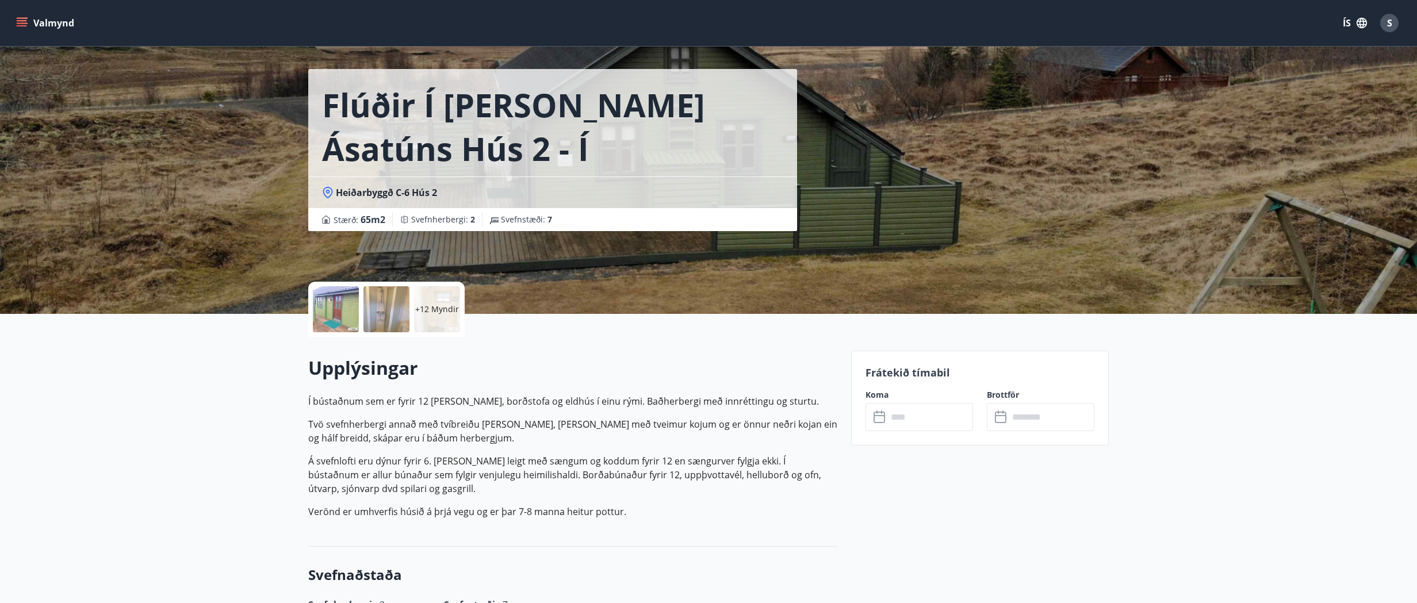
scroll to position [0, 0]
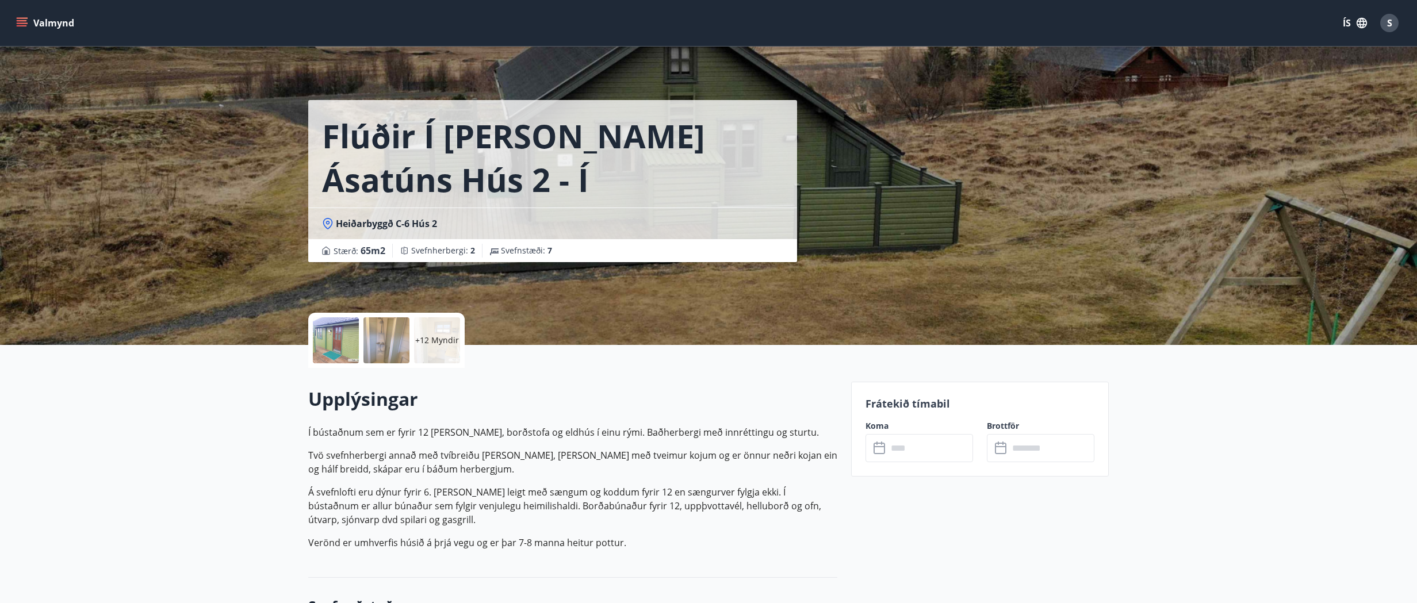
click at [901, 216] on div "Flúðir í [PERSON_NAME] Ásatúns hús 2 - í [GEOGRAPHIC_DATA] E Heiðarbyggð C-6 Hú…" at bounding box center [708, 172] width 800 height 345
click at [23, 21] on icon "menu" at bounding box center [22, 20] width 10 height 1
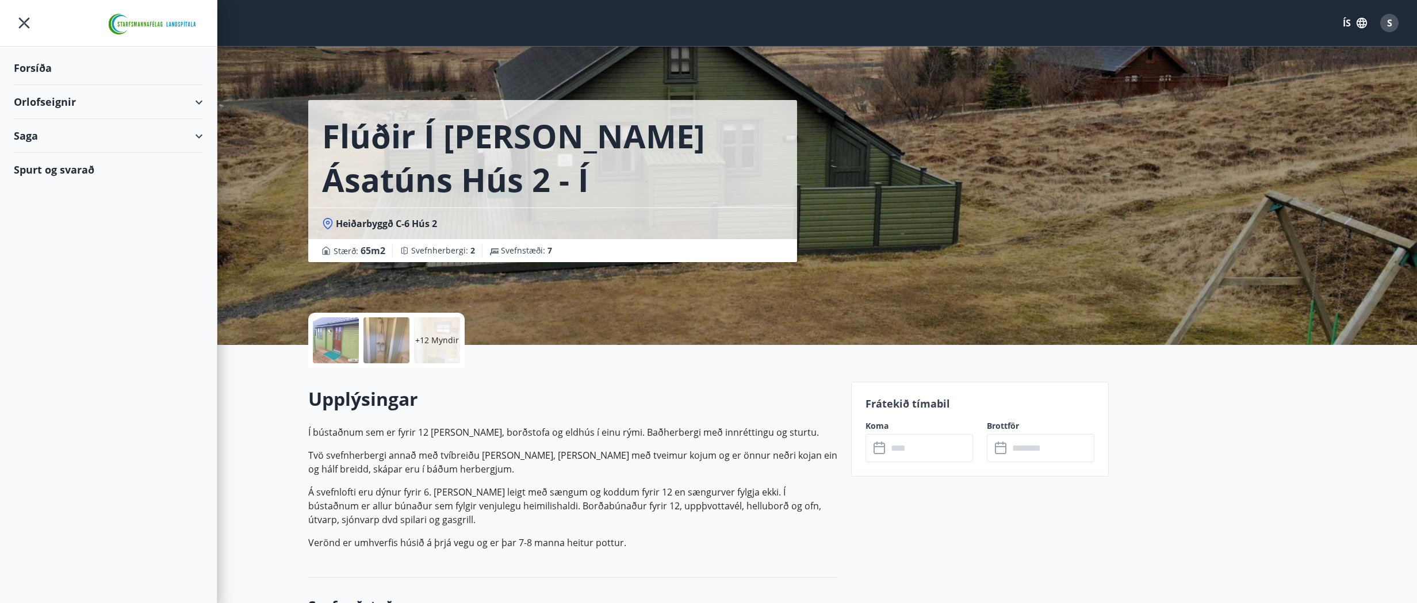
click at [39, 103] on div "Orlofseignir" at bounding box center [108, 102] width 189 height 34
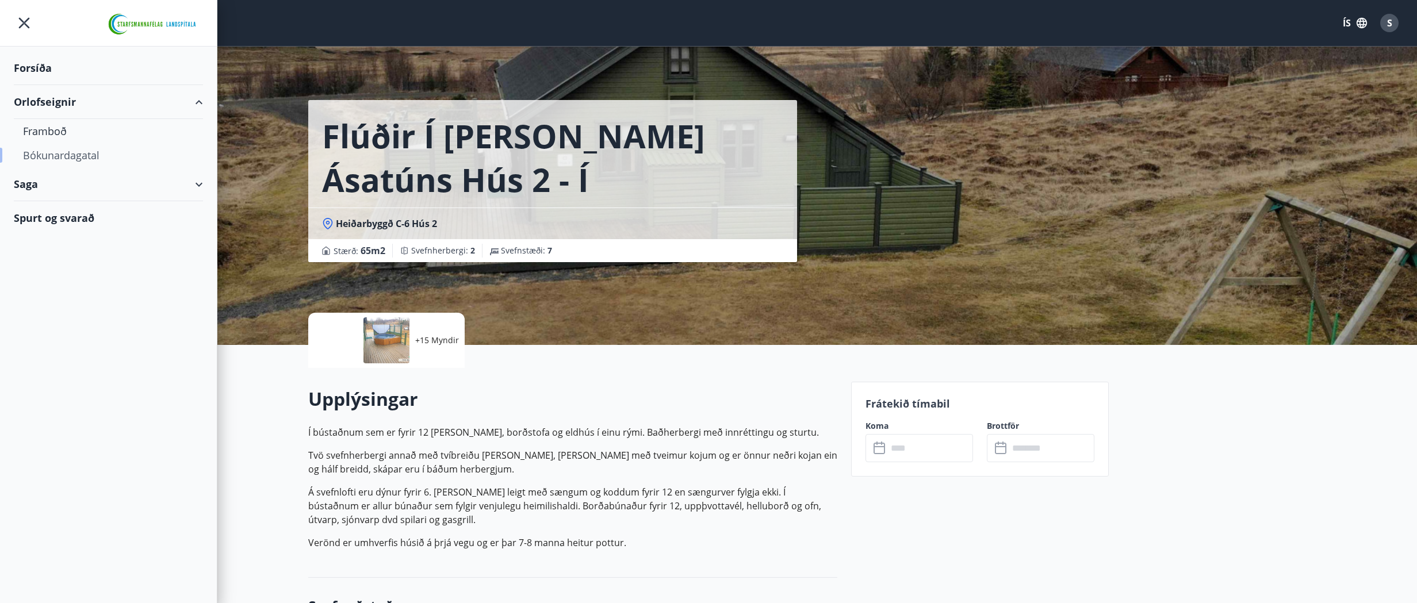
click at [47, 154] on div "Bókunardagatal" at bounding box center [108, 155] width 171 height 24
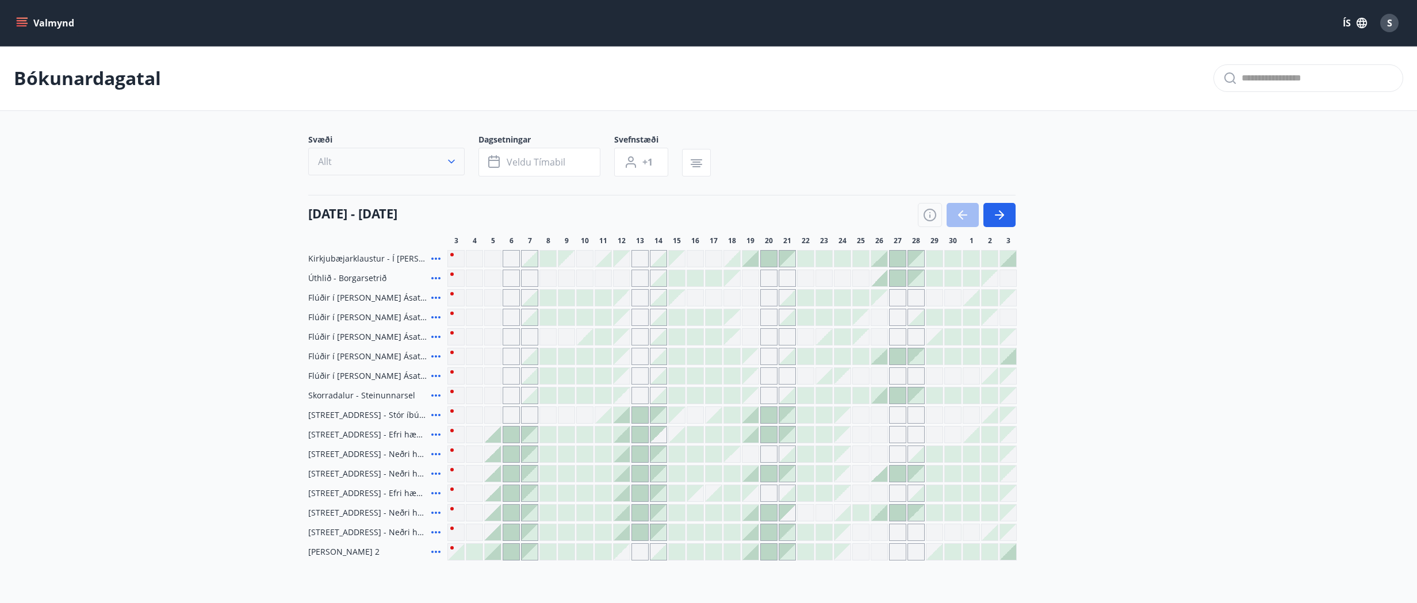
click at [454, 159] on icon "button" at bounding box center [452, 162] width 12 height 12
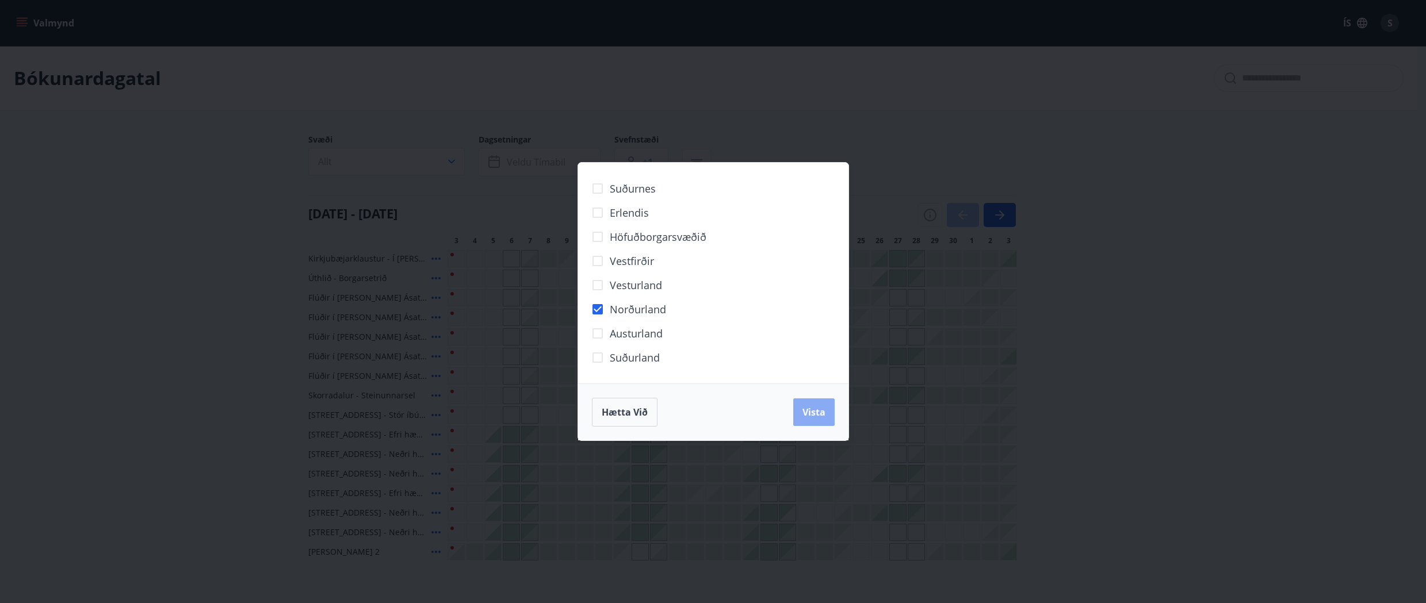
click at [823, 415] on span "Vista" at bounding box center [813, 412] width 23 height 13
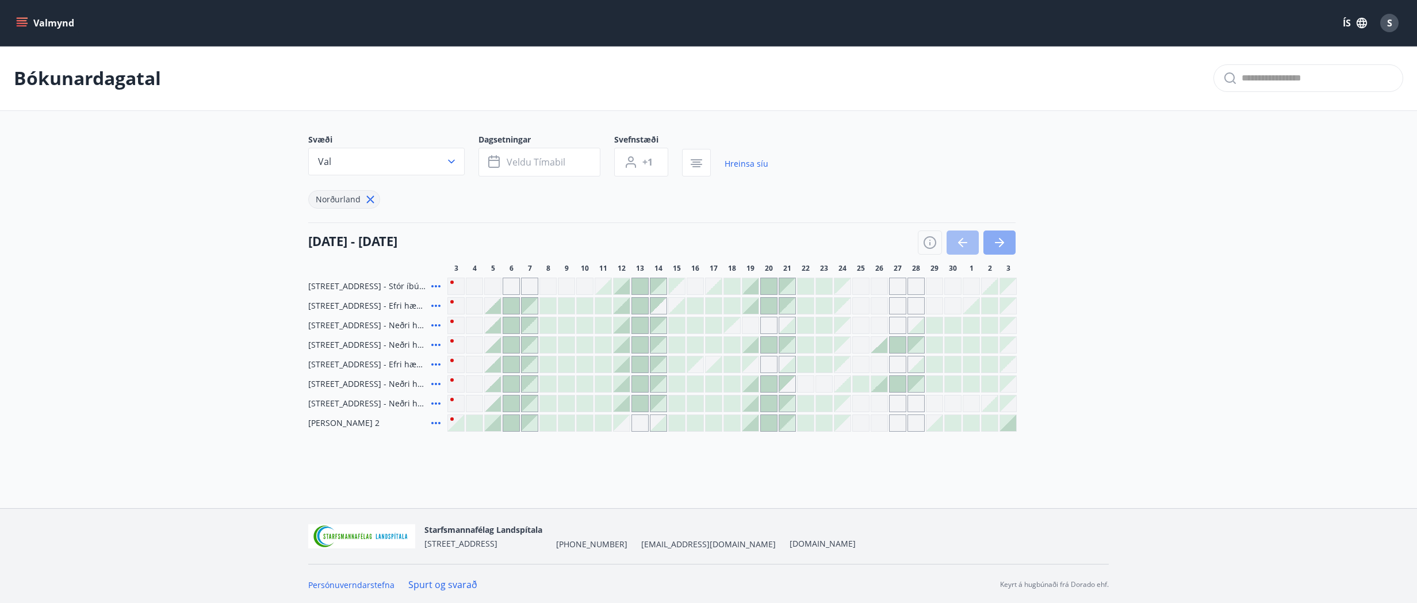
click at [999, 241] on icon "button" at bounding box center [1000, 243] width 14 height 14
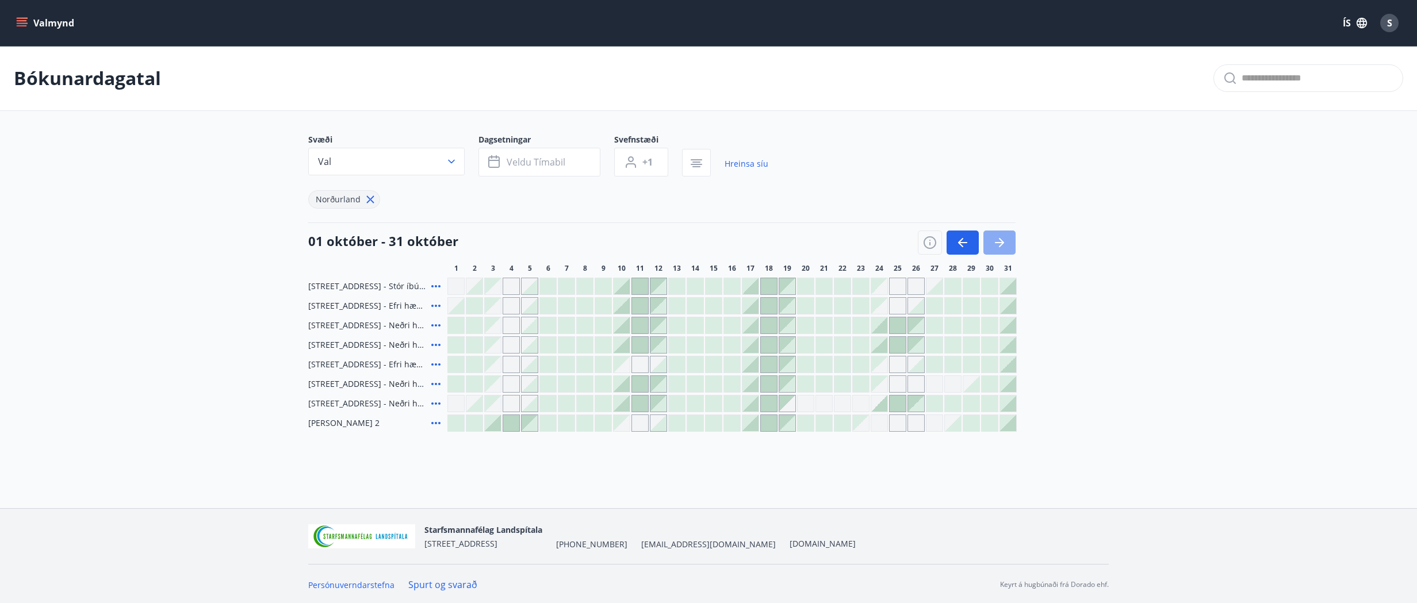
click at [999, 241] on icon "button" at bounding box center [1000, 243] width 14 height 14
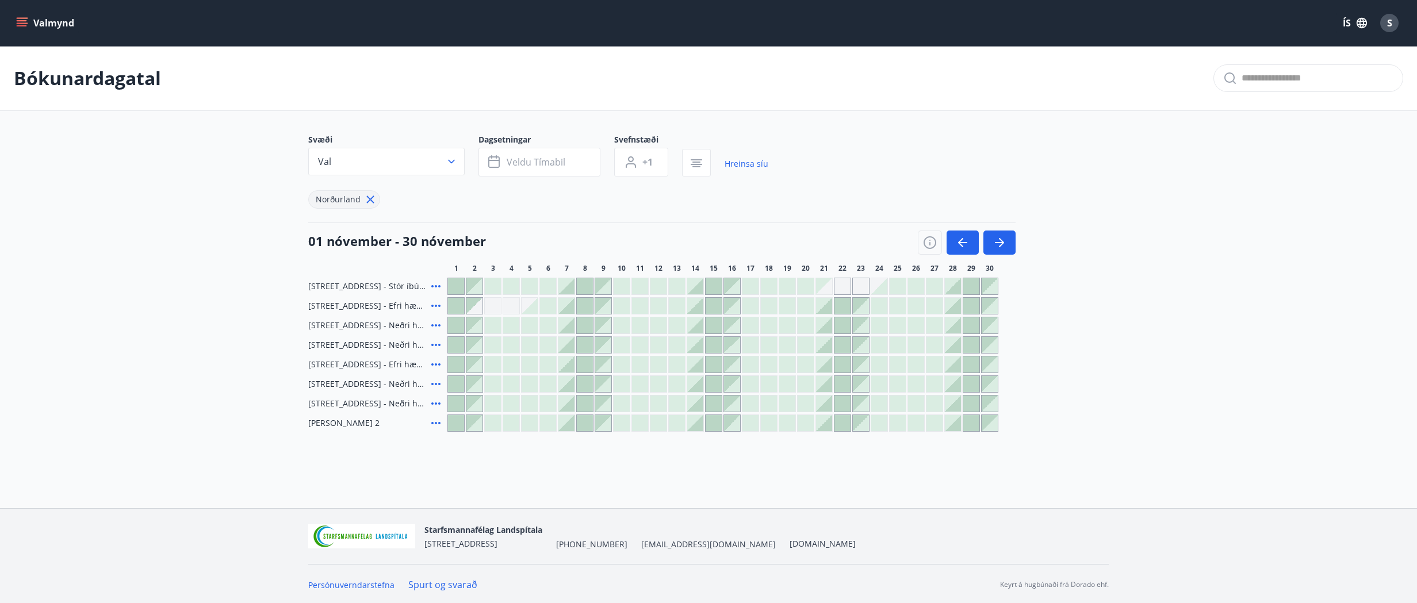
click at [564, 288] on div at bounding box center [566, 286] width 16 height 16
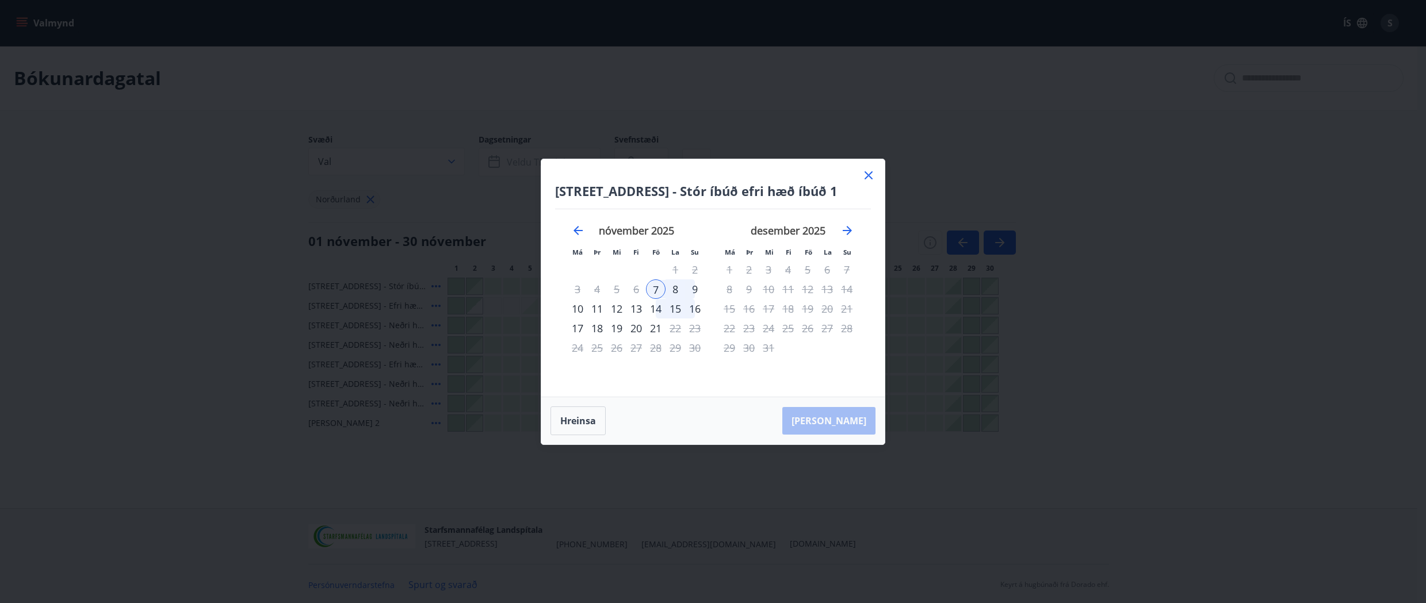
click at [695, 289] on div "9" at bounding box center [695, 289] width 20 height 20
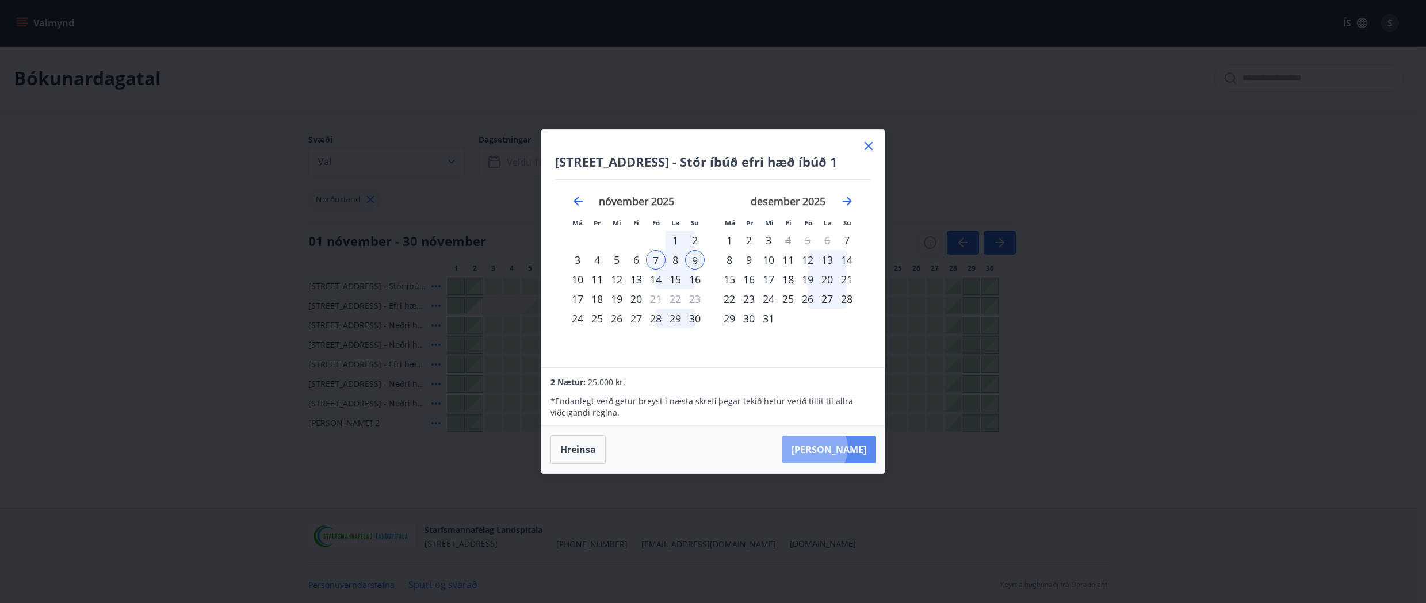
click at [849, 448] on button "[PERSON_NAME]" at bounding box center [828, 450] width 93 height 28
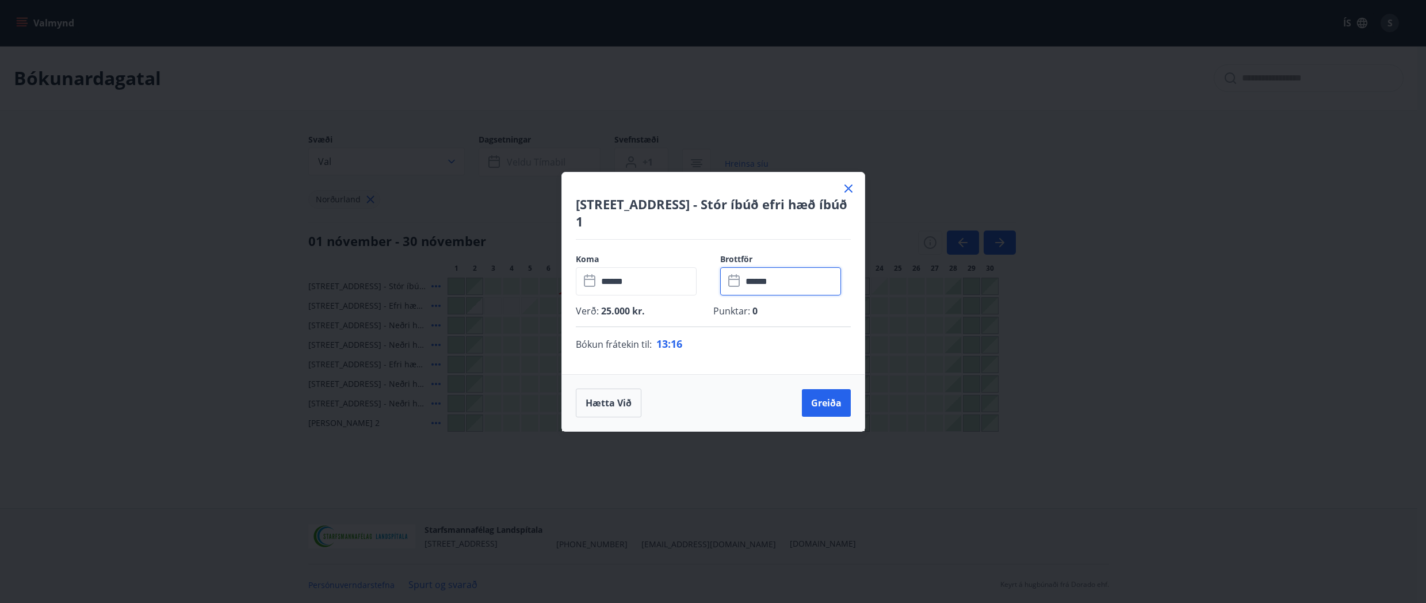
drag, startPoint x: 774, startPoint y: 280, endPoint x: 744, endPoint y: 276, distance: 30.2
click at [744, 276] on input "******" at bounding box center [791, 281] width 99 height 28
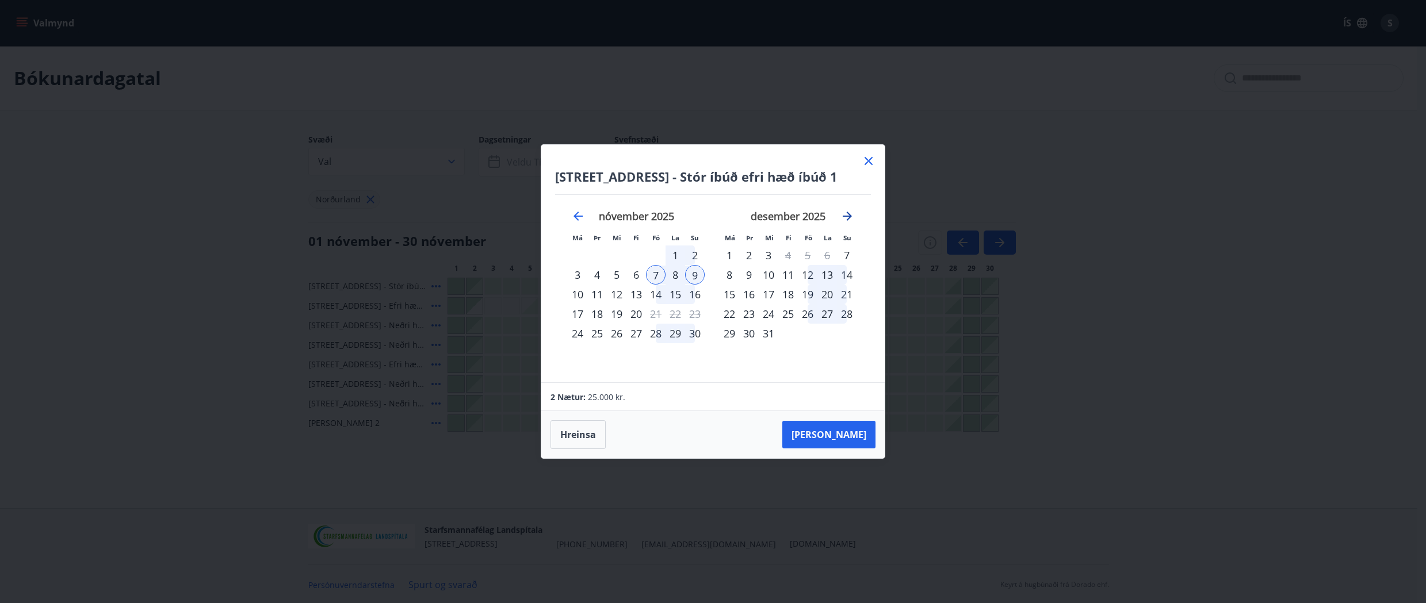
click at [849, 217] on icon "Move forward to switch to the next month." at bounding box center [846, 216] width 9 height 9
click at [576, 217] on icon "Move backward to switch to the previous month." at bounding box center [577, 216] width 9 height 9
click at [575, 215] on icon "Move backward to switch to the previous month." at bounding box center [577, 216] width 9 height 9
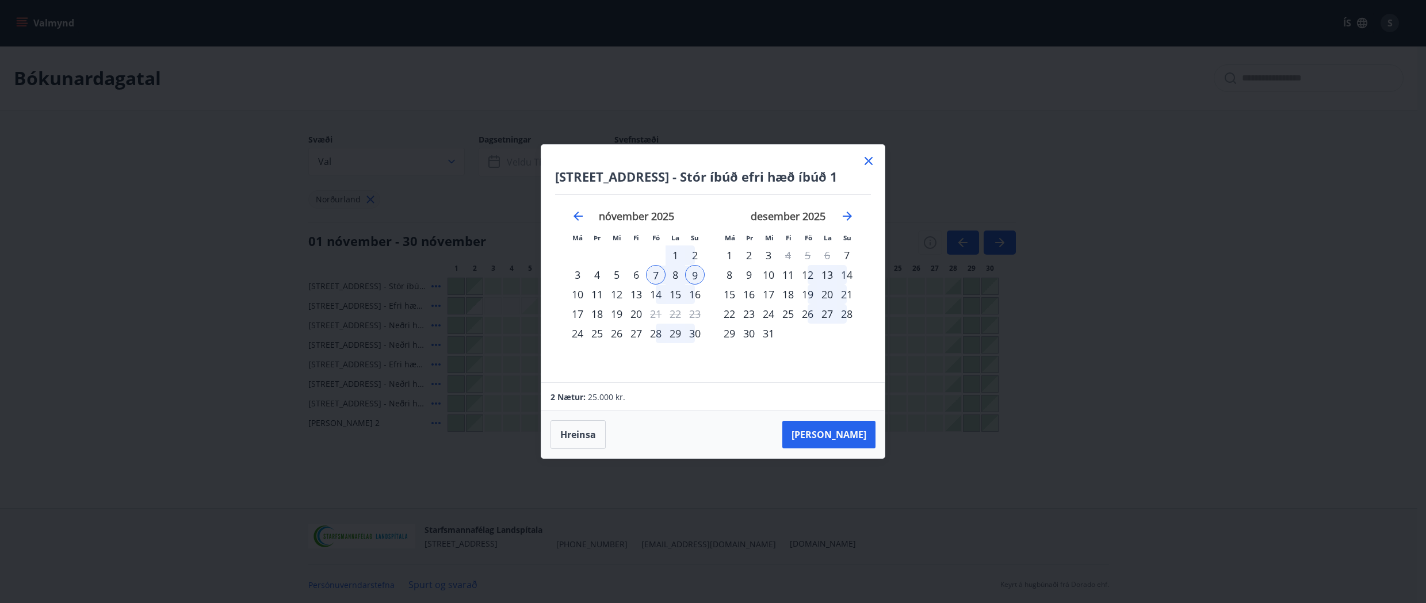
click at [869, 163] on icon at bounding box center [868, 161] width 8 height 8
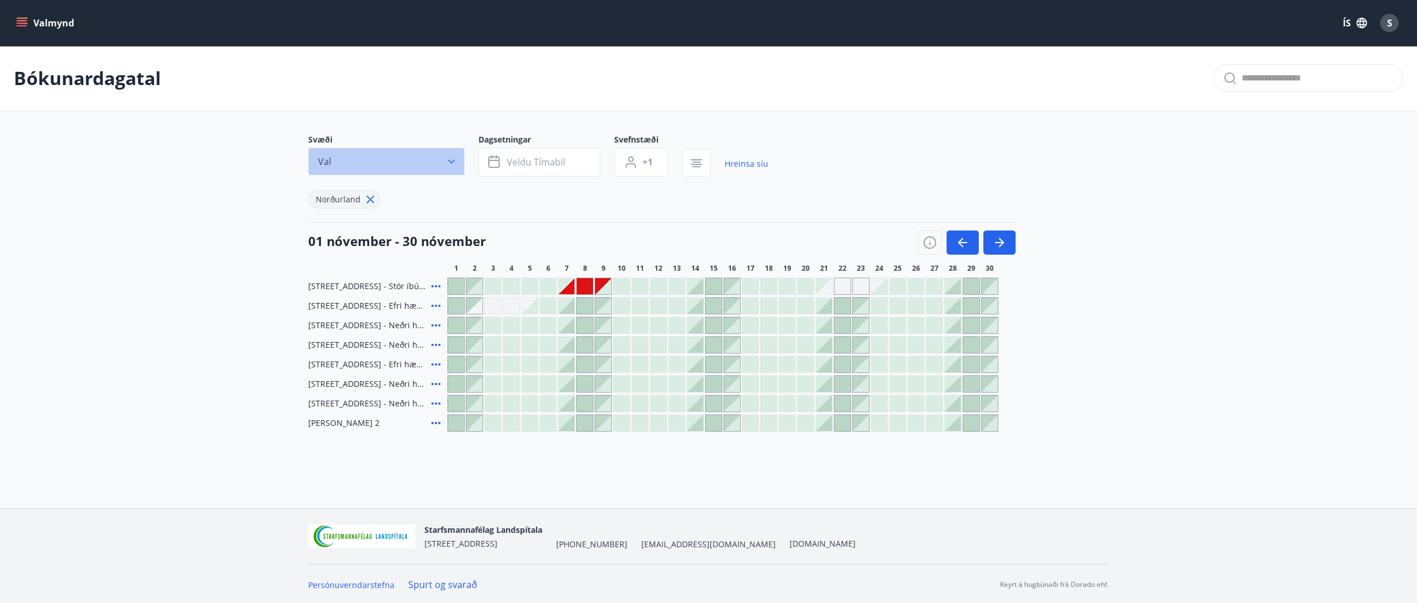
click at [449, 159] on icon "button" at bounding box center [452, 162] width 12 height 12
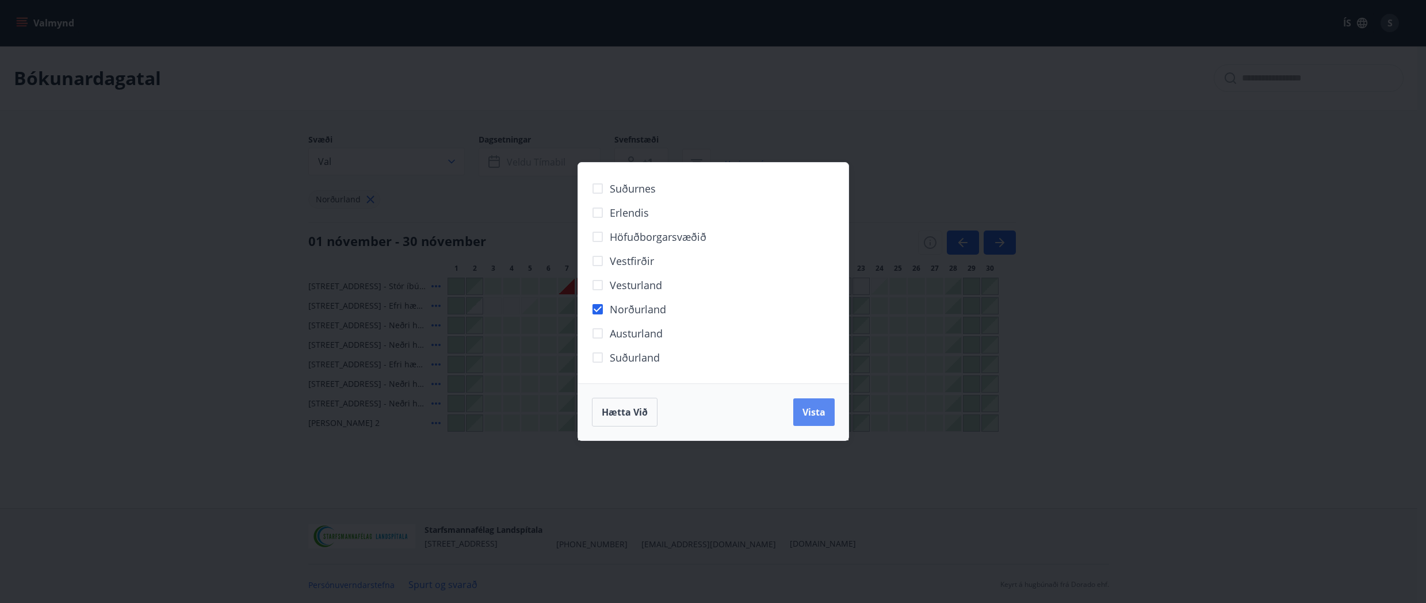
click at [810, 413] on span "Vista" at bounding box center [813, 412] width 23 height 13
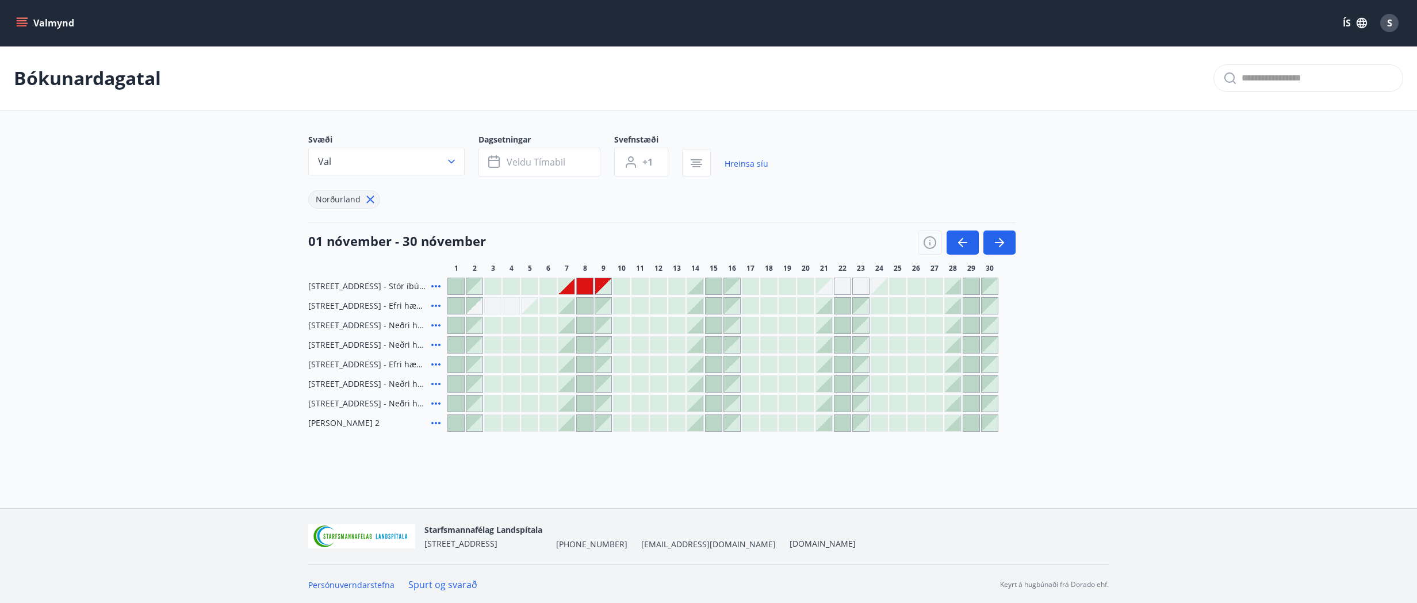
click at [378, 424] on span "[PERSON_NAME] 2" at bounding box center [343, 423] width 71 height 12
click at [448, 160] on icon "button" at bounding box center [452, 162] width 12 height 12
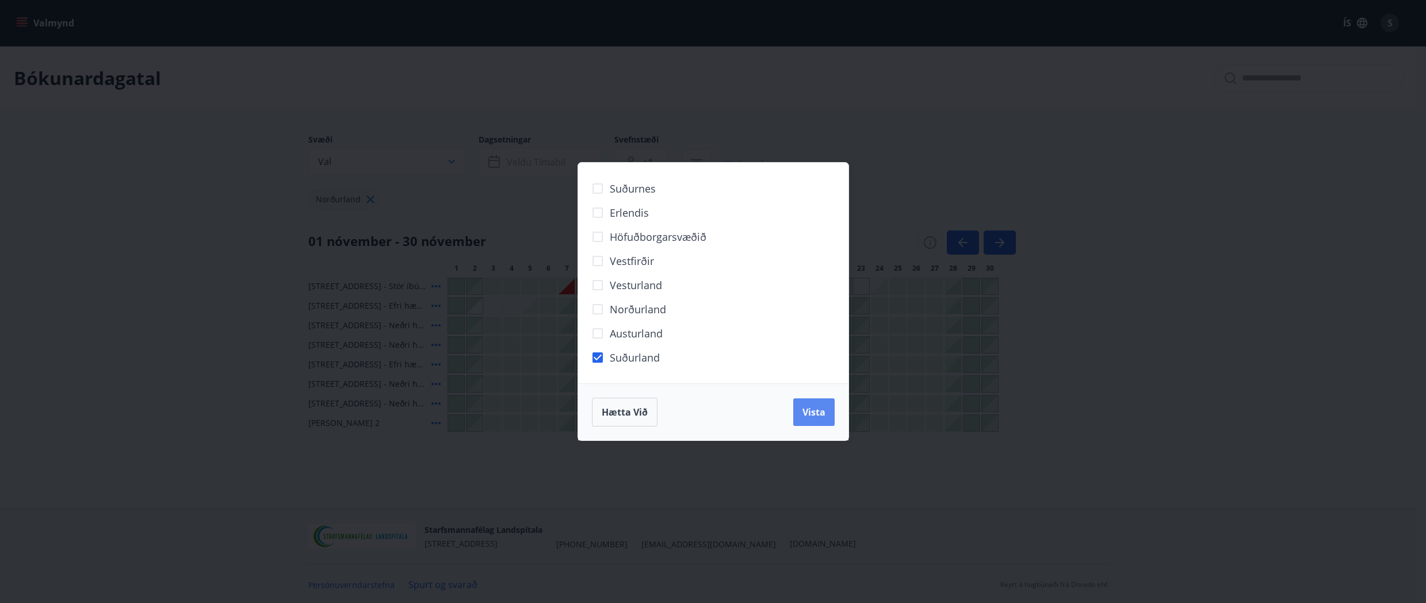
click at [810, 412] on span "Vista" at bounding box center [813, 412] width 23 height 13
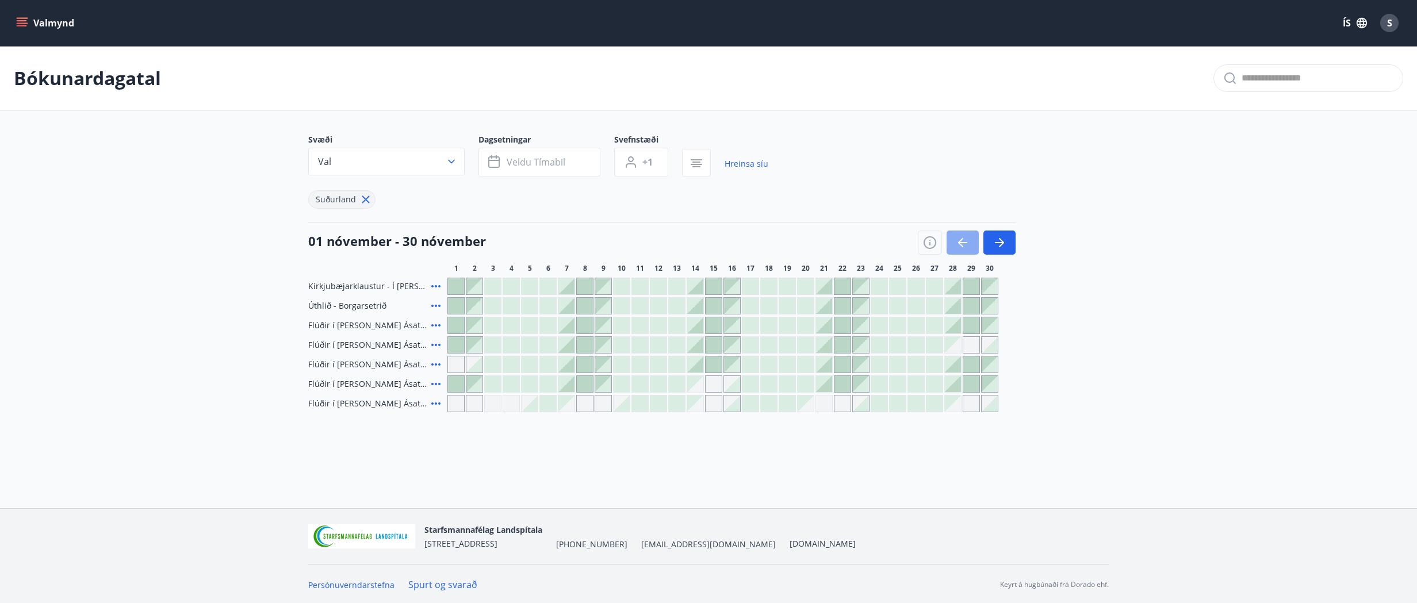
click at [964, 245] on icon "button" at bounding box center [963, 243] width 14 height 14
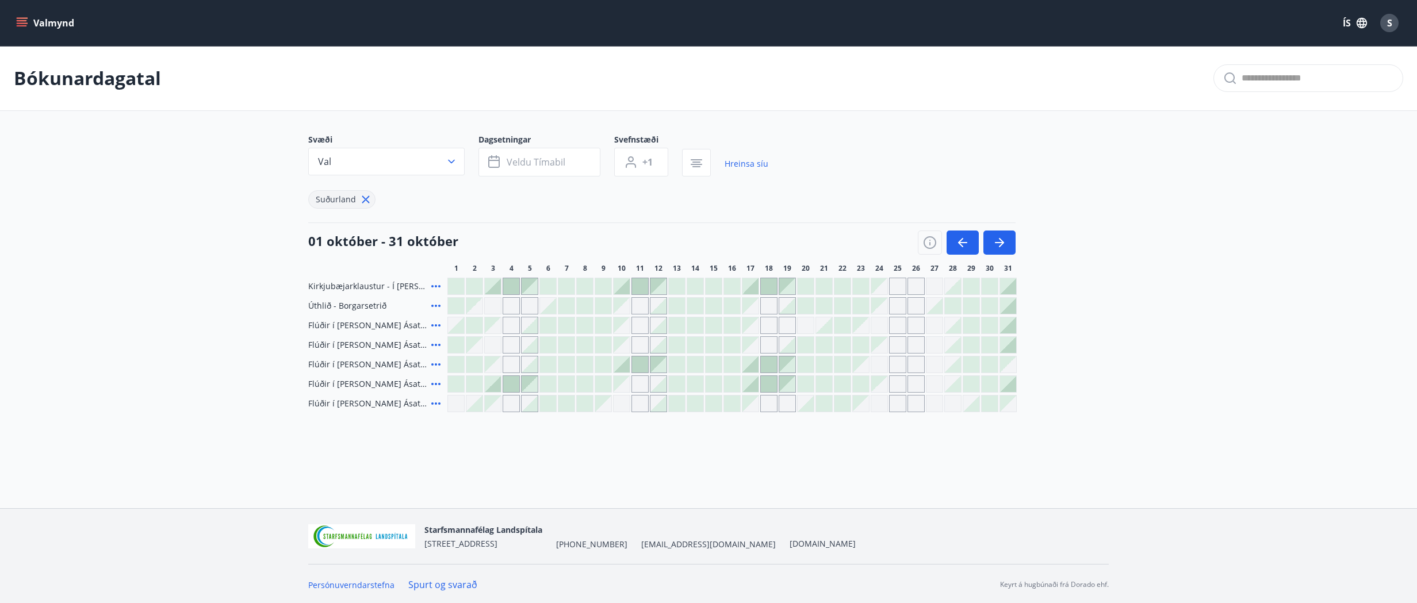
click at [352, 330] on span "Flúðir í [PERSON_NAME] Ásatúns hús 1 - í [GEOGRAPHIC_DATA] C" at bounding box center [367, 326] width 118 height 12
click at [341, 435] on div "Bókunardagatal Svæði Val Dagsetningar Veldu tímabil Svefnstæði +1 Hreinsa síu […" at bounding box center [708, 252] width 1417 height 412
click at [625, 364] on div at bounding box center [622, 365] width 16 height 16
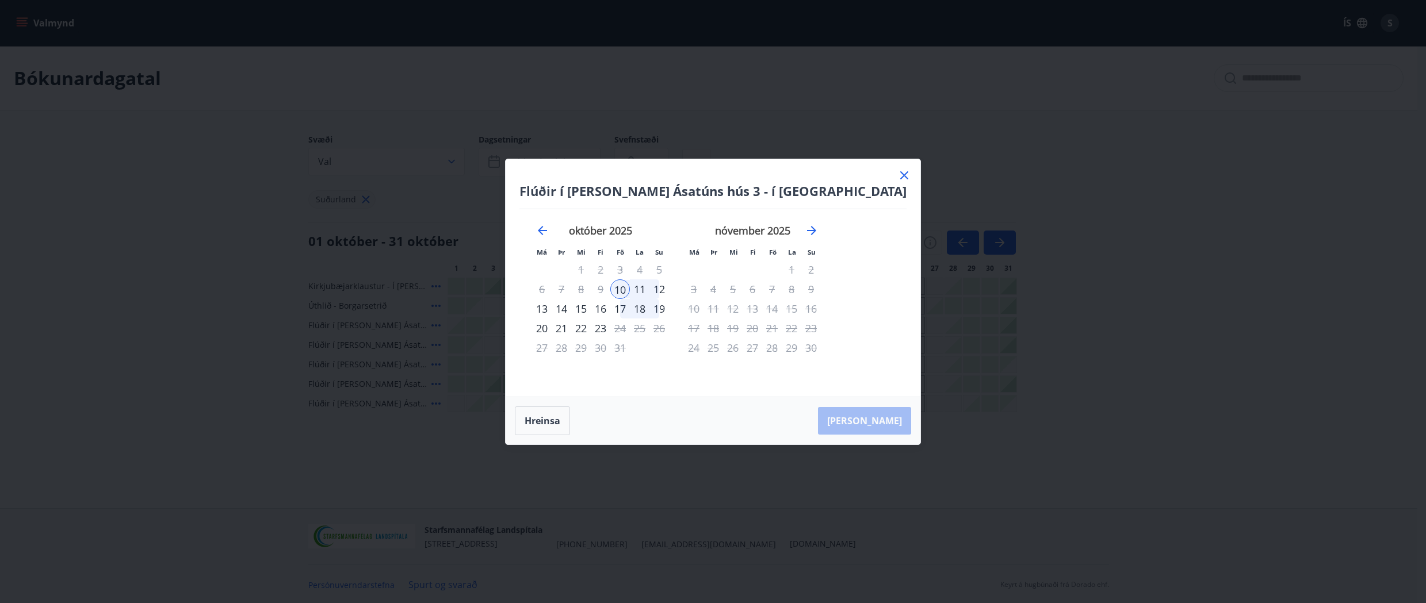
click at [649, 290] on div "11" at bounding box center [640, 289] width 20 height 20
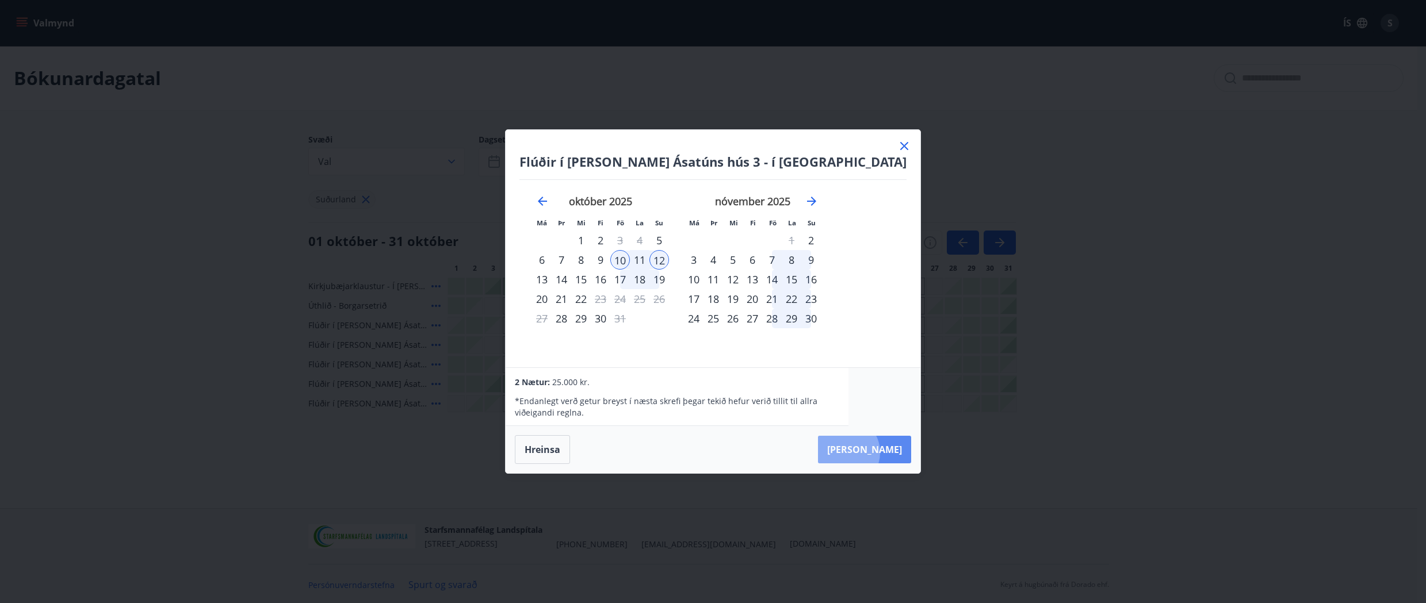
click at [844, 453] on button "[PERSON_NAME]" at bounding box center [864, 450] width 93 height 28
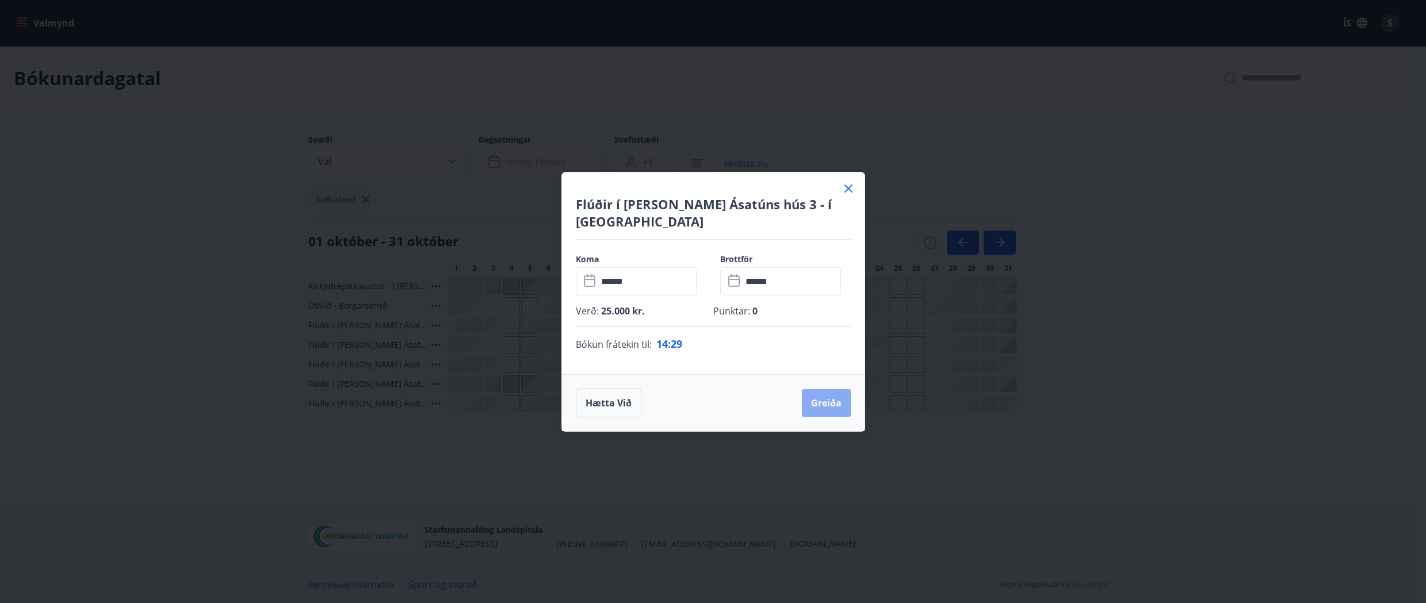
click at [830, 392] on button "Greiða" at bounding box center [826, 403] width 49 height 28
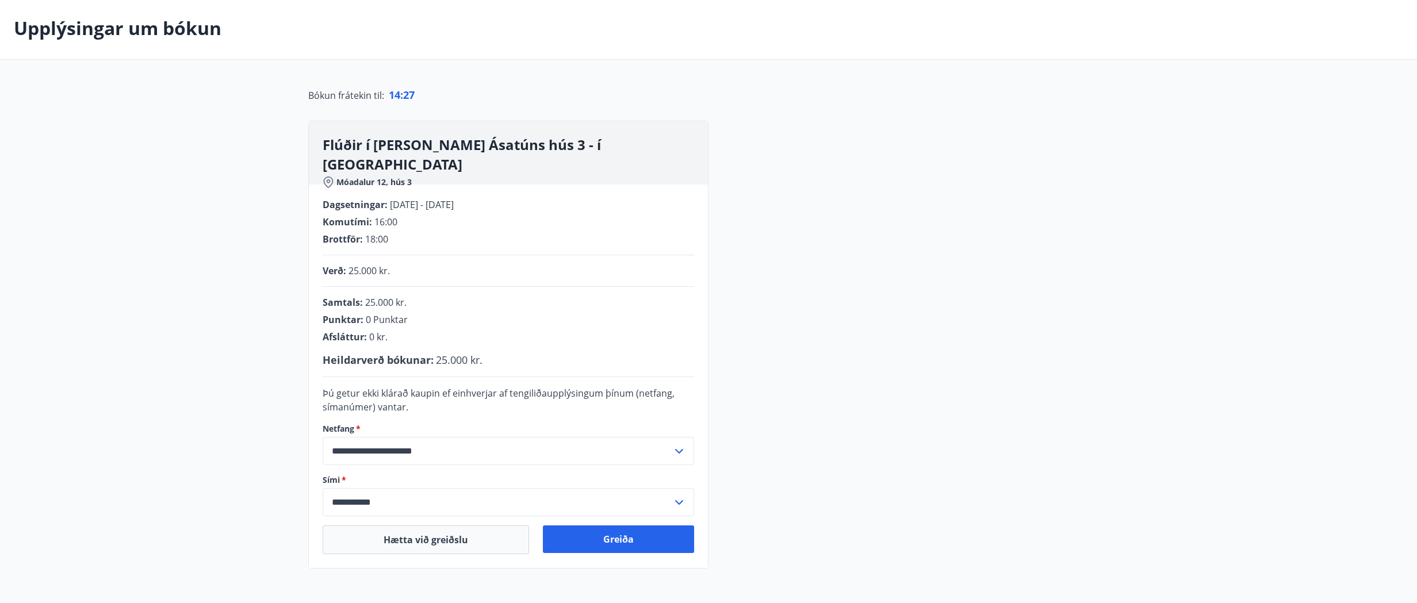
scroll to position [158, 0]
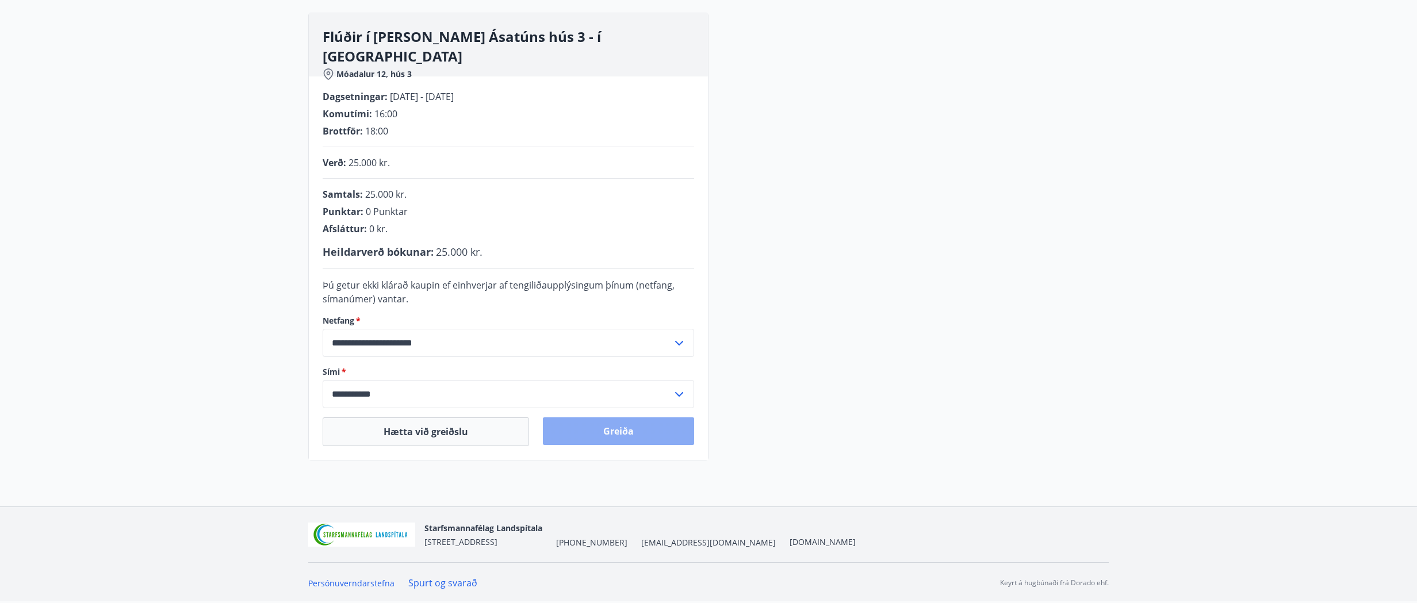
click at [614, 426] on button "Greiða" at bounding box center [618, 431] width 151 height 28
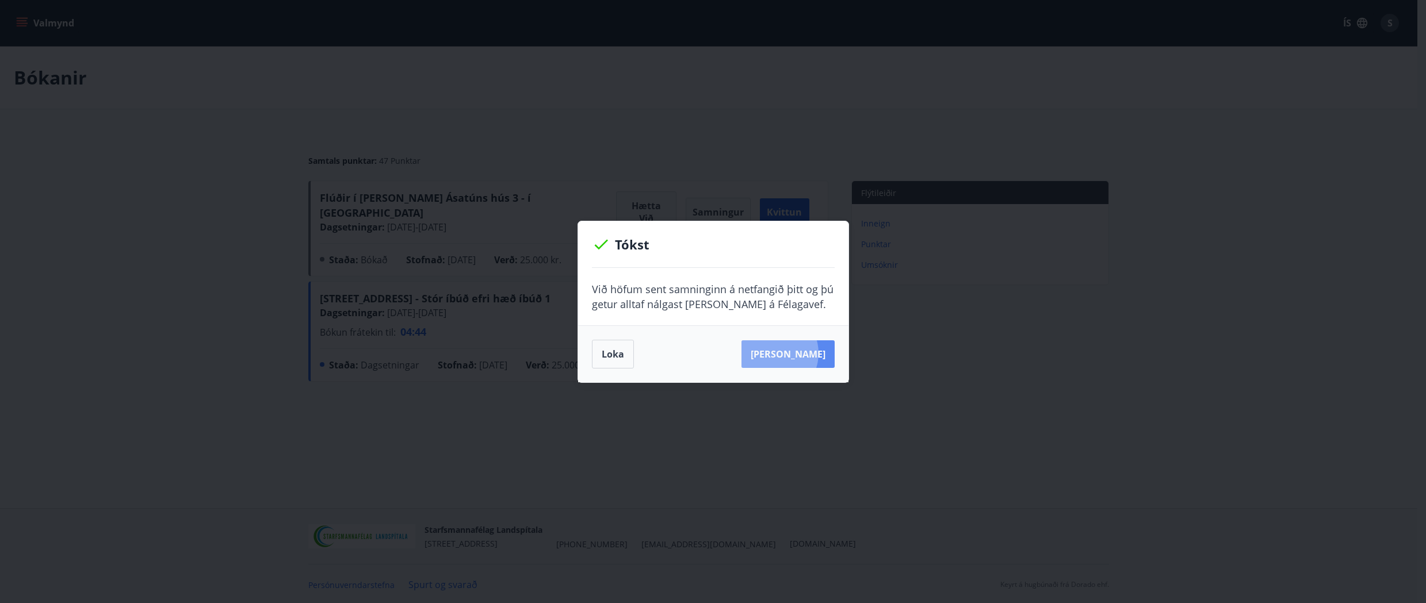
click at [790, 353] on button "Sjá samning" at bounding box center [787, 354] width 93 height 28
click at [611, 359] on button "Loka" at bounding box center [613, 354] width 42 height 29
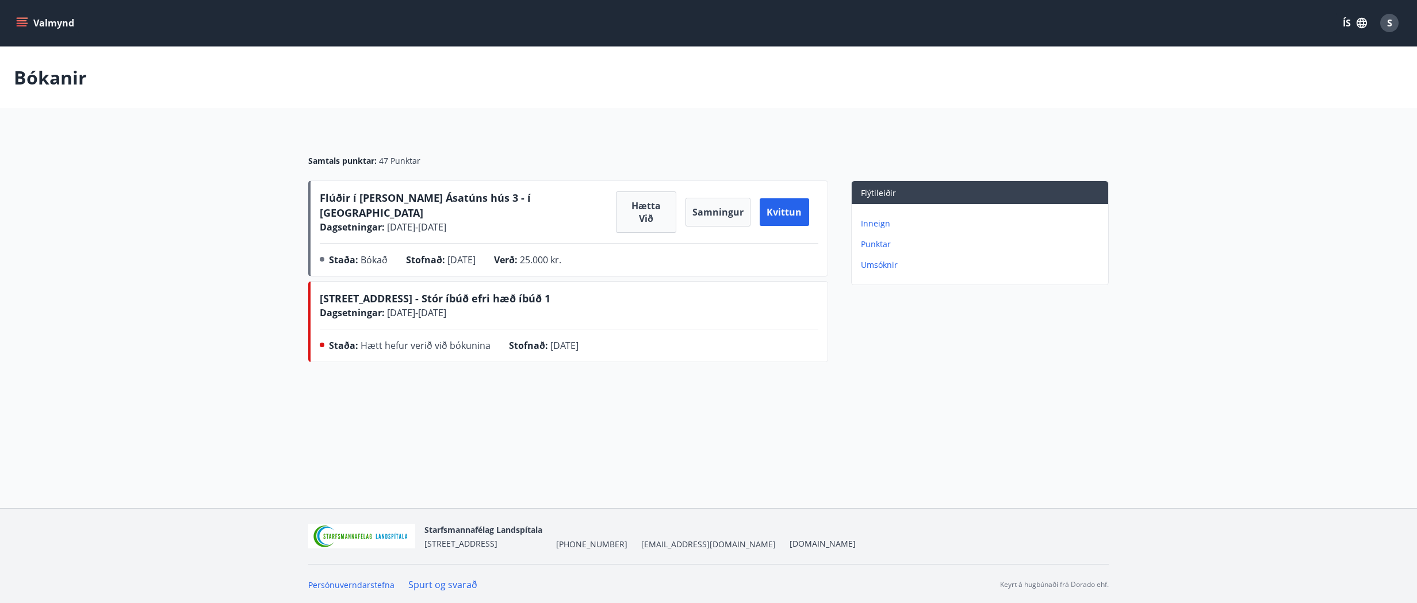
click at [442, 436] on div "Valmynd ÍS S Bókanir Samtals punktar : 47 Punktar Flúðir í landi Ásatúns hús 3 …" at bounding box center [708, 254] width 1417 height 508
click at [454, 408] on div "Valmynd ÍS S Bókanir Samtals punktar : 47 Punktar Flúðir í landi Ásatúns hús 3 …" at bounding box center [708, 254] width 1417 height 508
click at [454, 402] on div "Valmynd ÍS S Bókanir Samtals punktar : 47 Punktar Flúðir í landi Ásatúns hús 3 …" at bounding box center [708, 254] width 1417 height 508
click at [506, 436] on div "Valmynd ÍS S Bókanir Samtals punktar : 47 Punktar Flúðir í landi Ásatúns hús 3 …" at bounding box center [708, 254] width 1417 height 508
click at [459, 420] on div "Valmynd ÍS S Bókanir Samtals punktar : 47 Punktar Flúðir í landi Ásatúns hús 3 …" at bounding box center [708, 254] width 1417 height 508
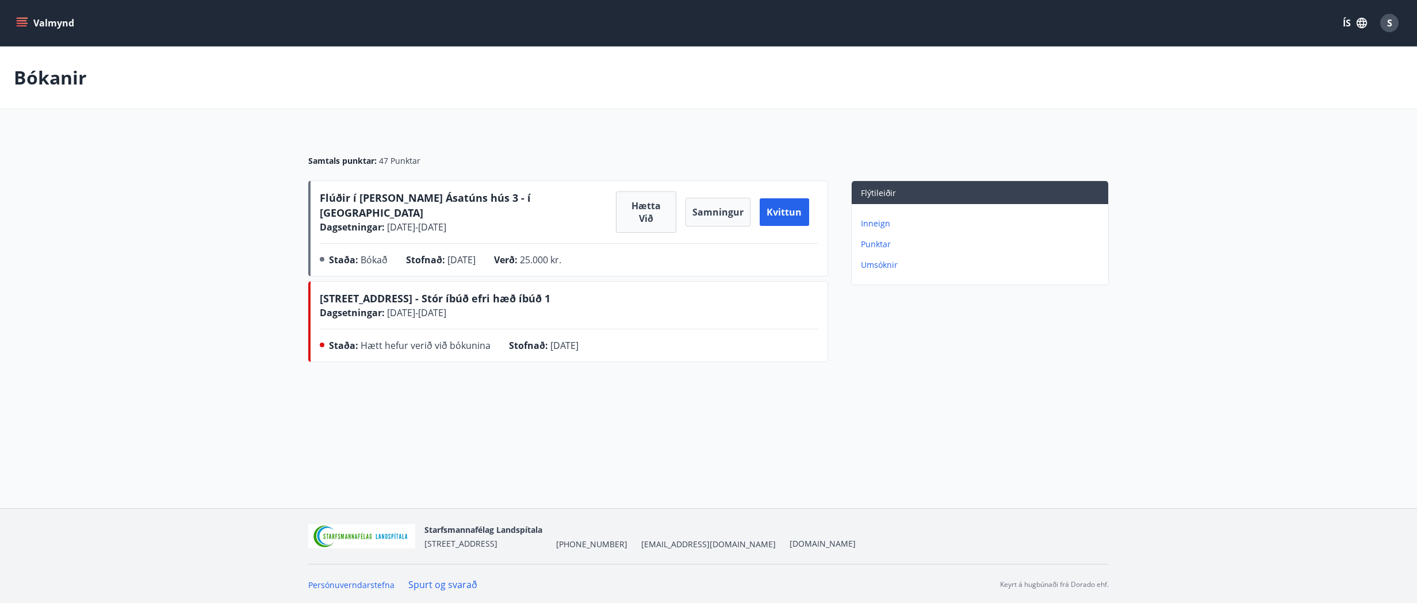
click at [413, 292] on span "[STREET_ADDRESS] - Stór íbúð efri hæð íbúð 1" at bounding box center [435, 299] width 231 height 14
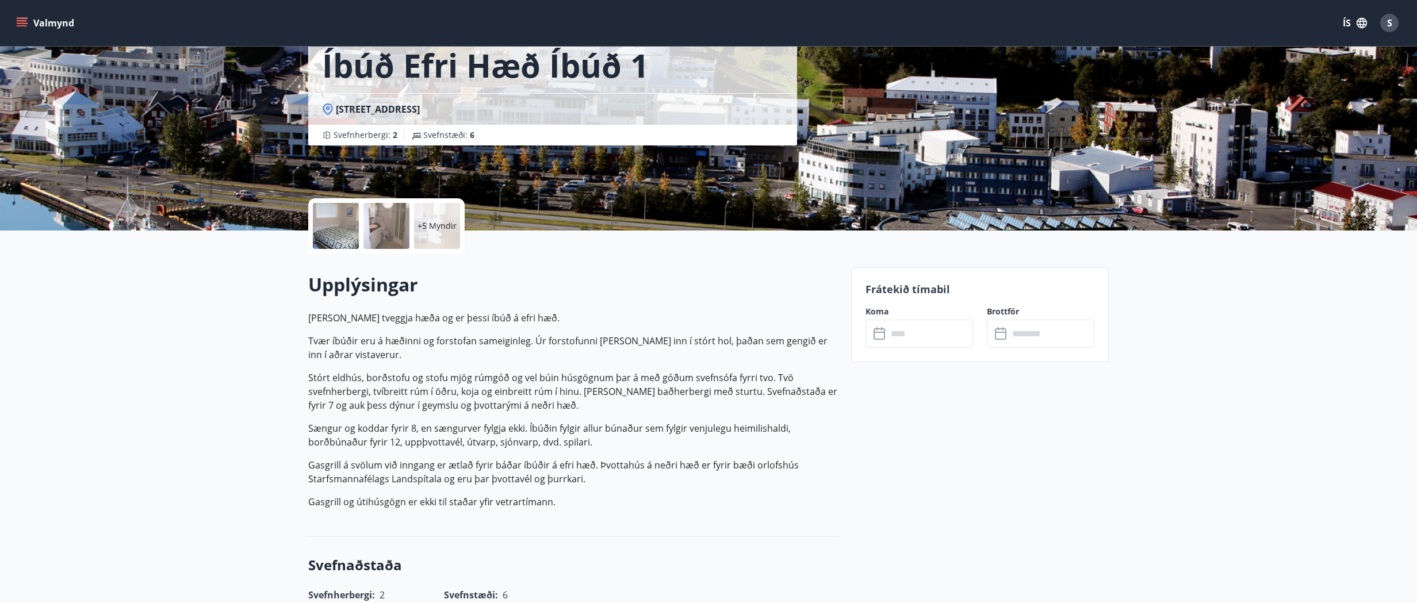
scroll to position [114, 0]
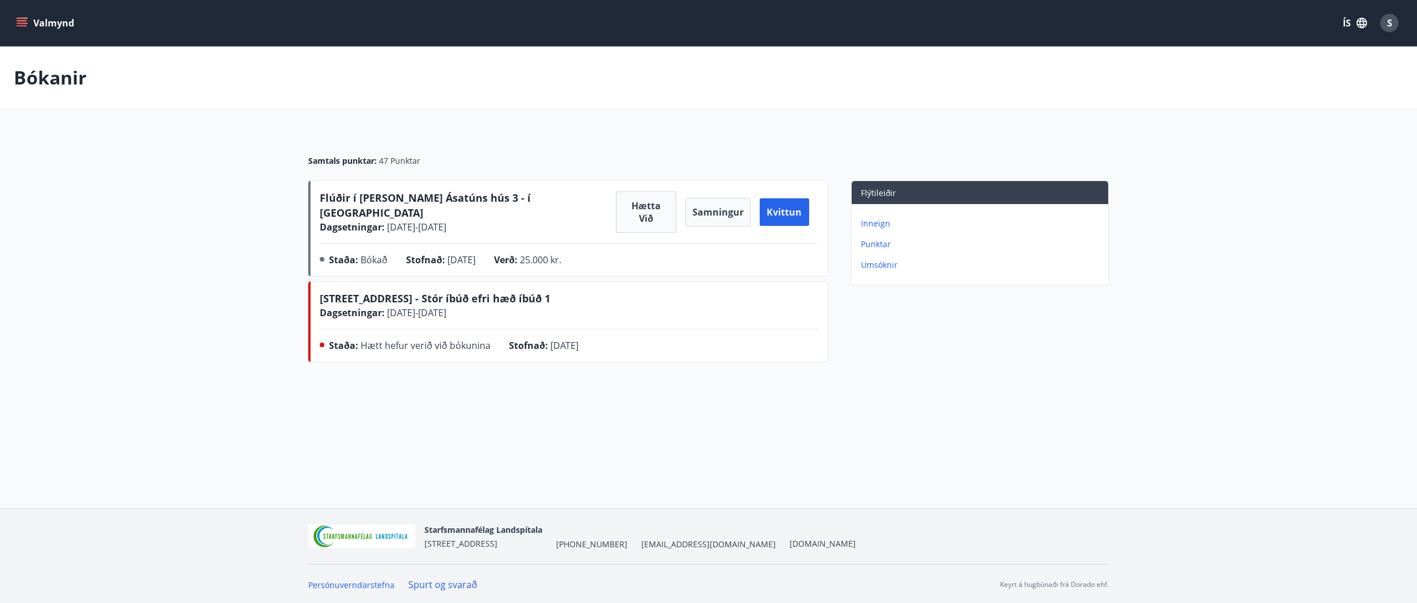
click at [717, 291] on div "Hrafnagilsstræti 23 - Stór íbúð efri hæð íbúð 1 Dagsetningar : 07.11.2025 - 09.…" at bounding box center [569, 305] width 499 height 29
click at [397, 198] on span "Flúðir í [PERSON_NAME] Ásatúns hús 3 - í [GEOGRAPHIC_DATA]" at bounding box center [425, 205] width 211 height 29
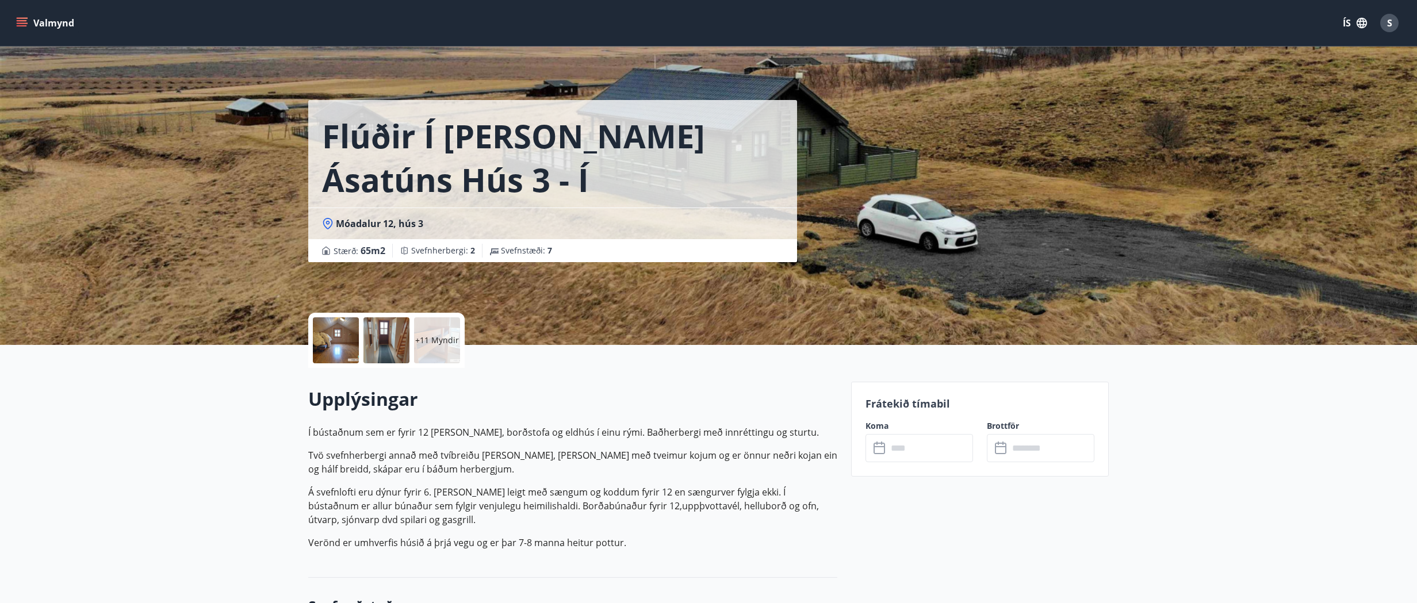
click at [853, 263] on div "Flúðir í landi Ásatúns hús 3 - í Móadal Móadalur 12, hús 3 Stærð : 65 m2 Svefnh…" at bounding box center [708, 172] width 800 height 345
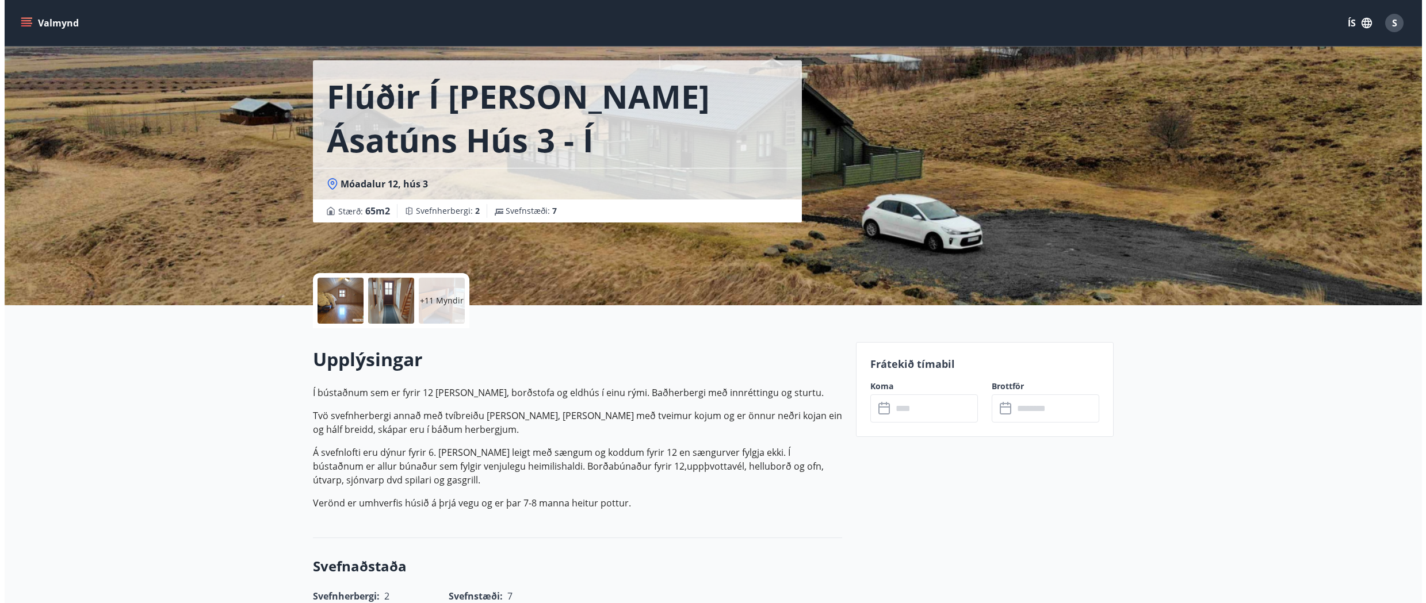
scroll to position [58, 0]
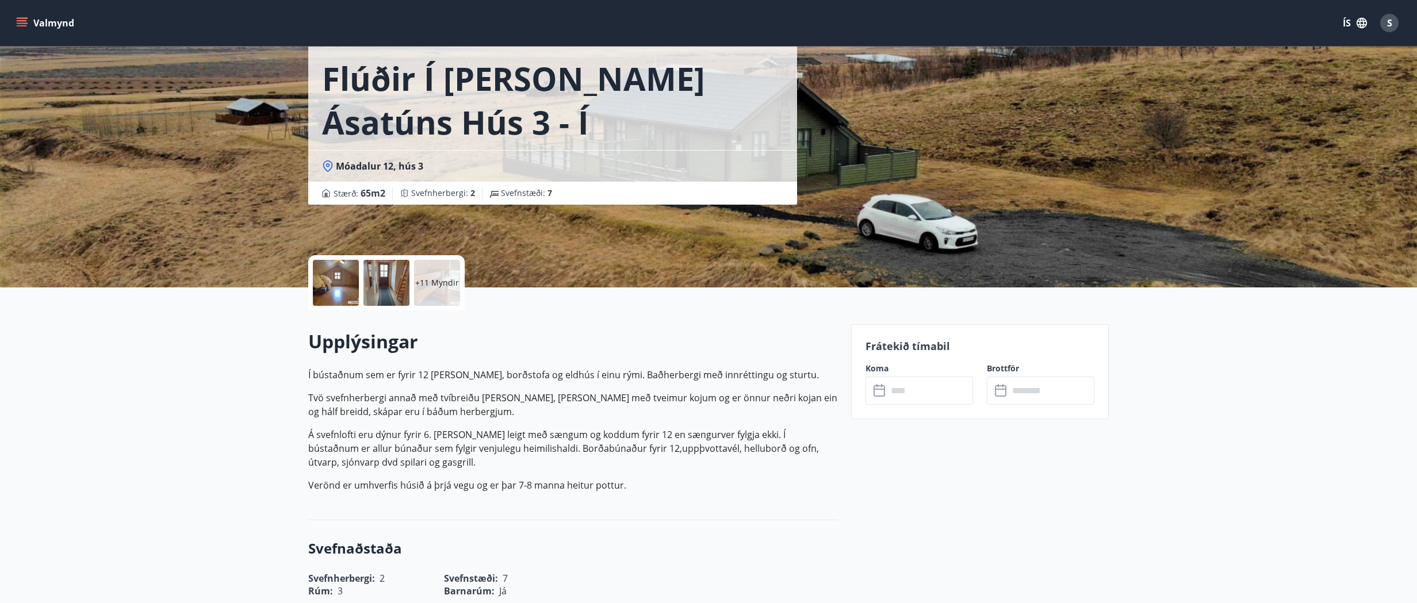
click at [335, 289] on div at bounding box center [336, 283] width 46 height 46
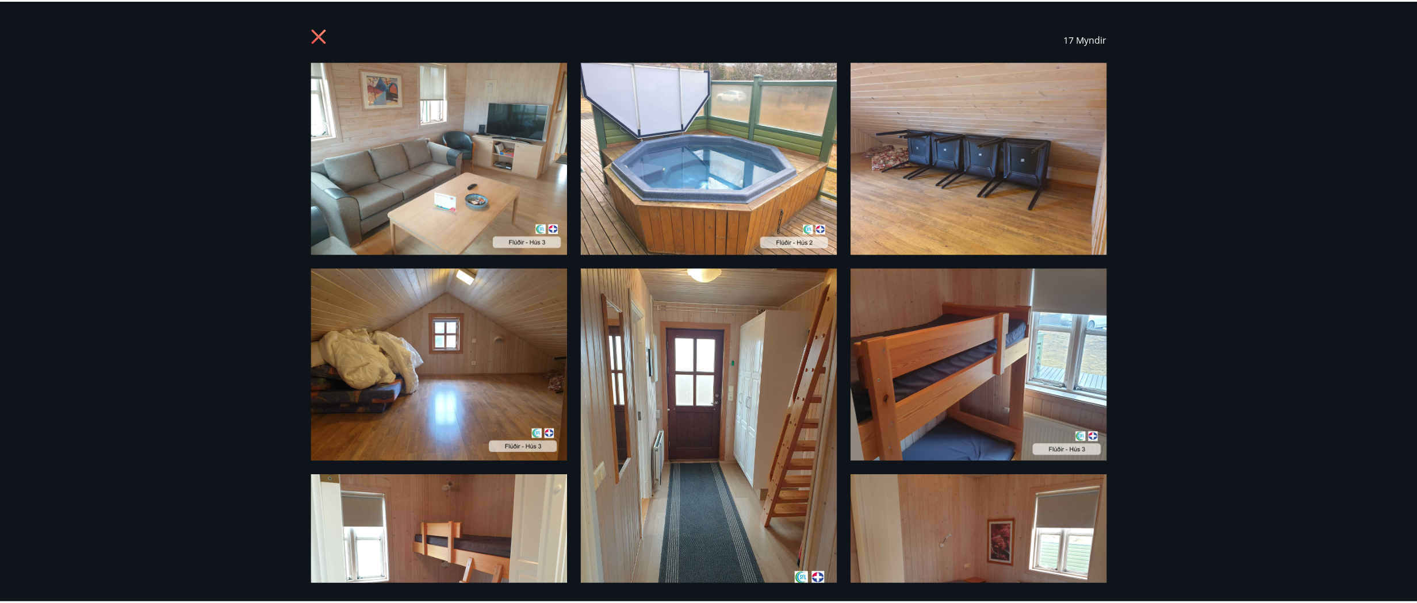
scroll to position [0, 0]
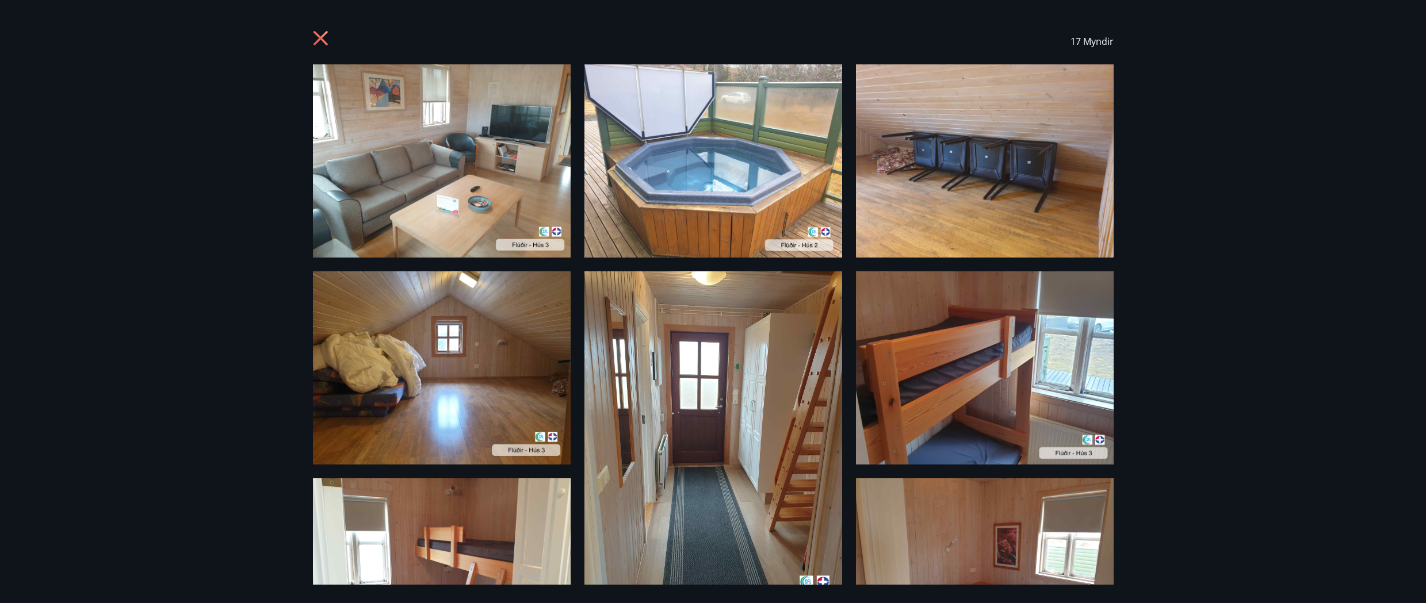
click at [321, 35] on icon at bounding box center [322, 39] width 18 height 18
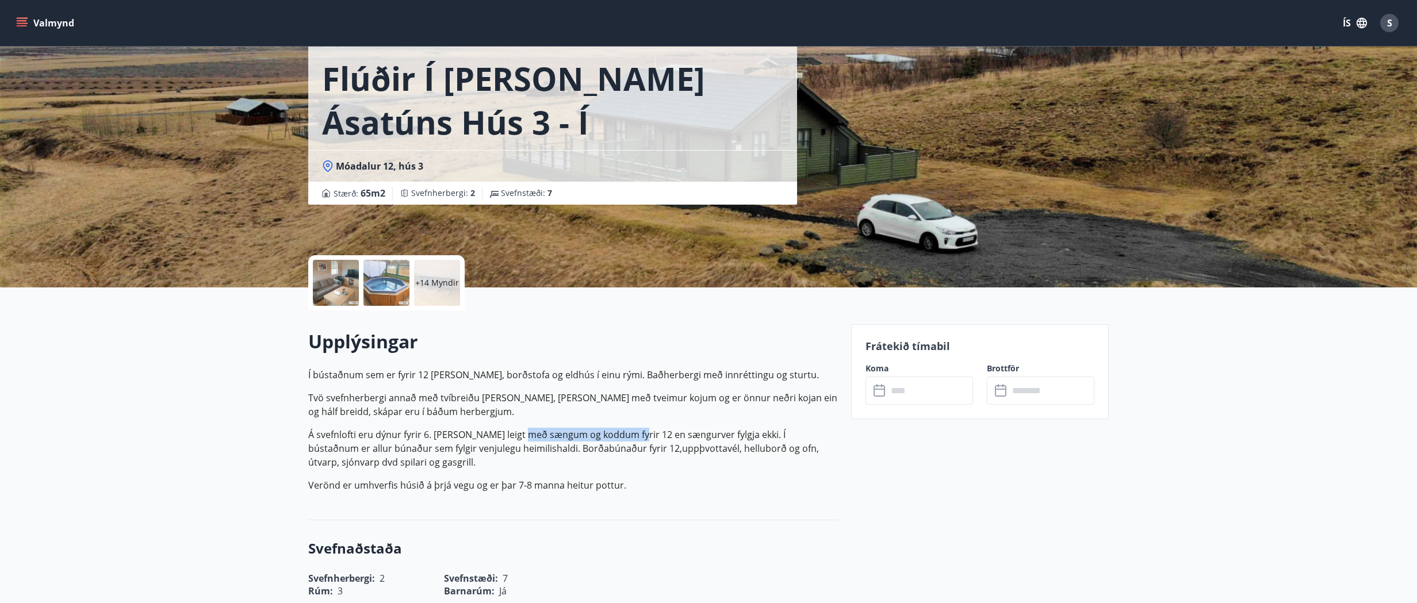
drag, startPoint x: 519, startPoint y: 438, endPoint x: 630, endPoint y: 433, distance: 111.1
click at [630, 433] on p "Á svefnlofti eru dýnur fyrir 6. Húsið er leigt með sængum og koddum fyrir 12 en…" at bounding box center [572, 448] width 529 height 41
drag, startPoint x: 630, startPoint y: 433, endPoint x: 736, endPoint y: 469, distance: 111.7
click at [736, 469] on p "Á svefnlofti eru dýnur fyrir 6. Húsið er leigt með sængum og koddum fyrir 12 en…" at bounding box center [572, 448] width 529 height 41
drag, startPoint x: 309, startPoint y: 488, endPoint x: 635, endPoint y: 488, distance: 326.1
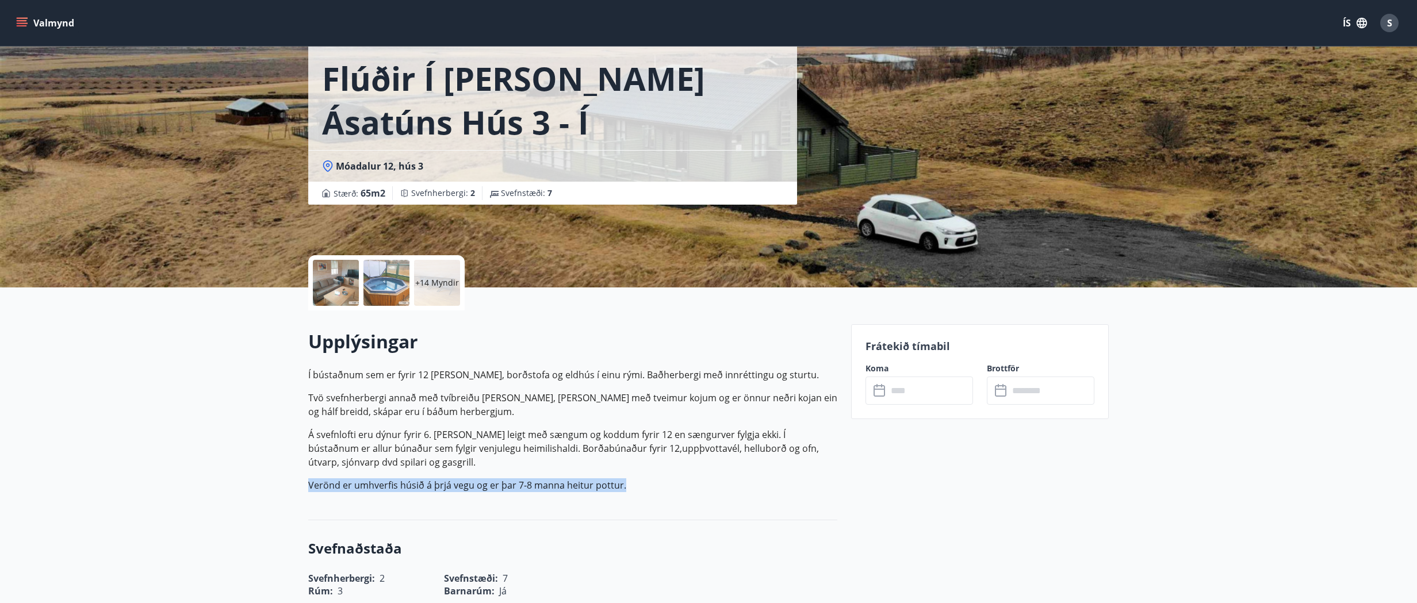
click at [635, 488] on p "Verönd er umhverfis húsið á þrjá vegu og er þar 7-8 manna heitur pottur." at bounding box center [572, 485] width 529 height 14
drag, startPoint x: 635, startPoint y: 488, endPoint x: 648, endPoint y: 506, distance: 21.5
click at [648, 506] on div "Upplýsingar Í bústaðnum sem er fyrir 12 er stofa, borðstofa og eldhús í einu rý…" at bounding box center [572, 416] width 529 height 210
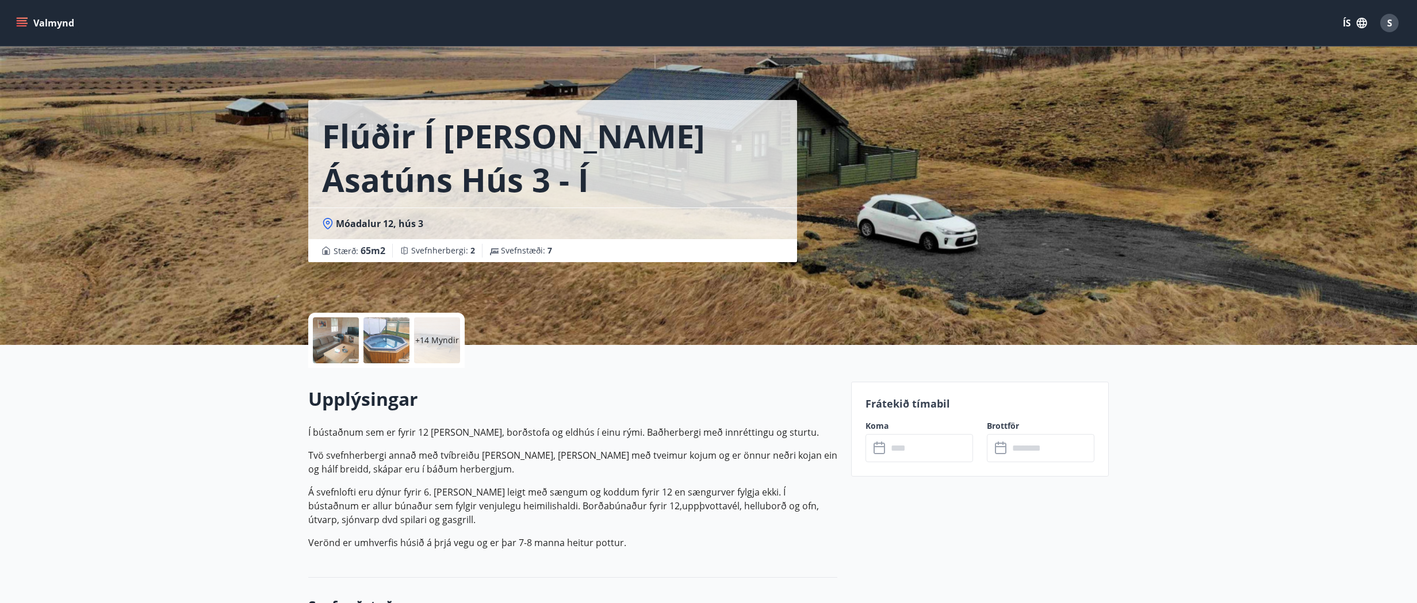
click at [619, 339] on div "+14 Myndir" at bounding box center [572, 340] width 529 height 55
click at [610, 365] on div "+14 Myndir" at bounding box center [572, 340] width 529 height 55
click at [608, 481] on p "Í bústaðnum sem er fyrir 12 er stofa, borðstofa og eldhús í einu rými. Baðherbe…" at bounding box center [572, 488] width 529 height 124
